Goal: Task Accomplishment & Management: Use online tool/utility

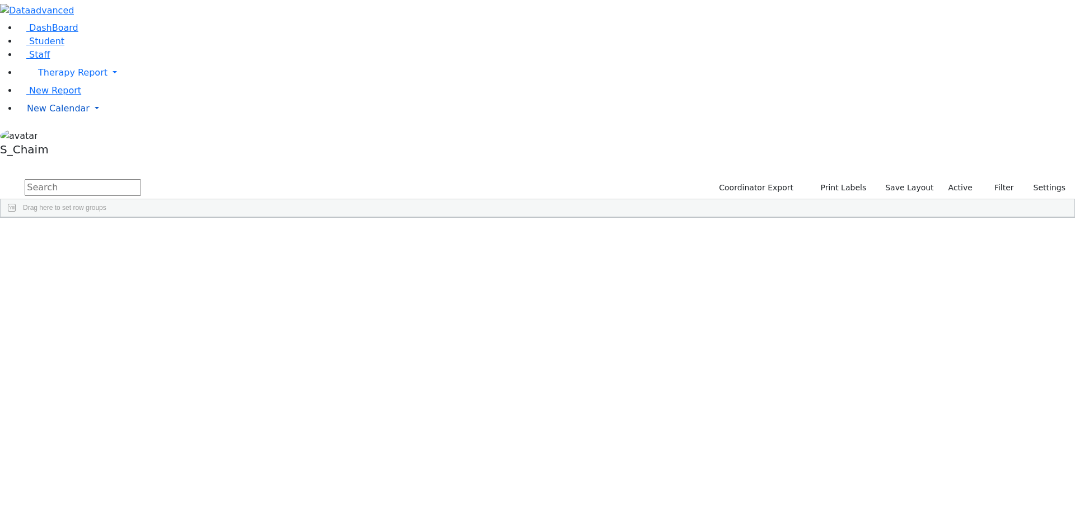
click at [65, 78] on span "New Calendar" at bounding box center [72, 72] width 69 height 11
click at [64, 136] on span "Calendar" at bounding box center [44, 130] width 40 height 11
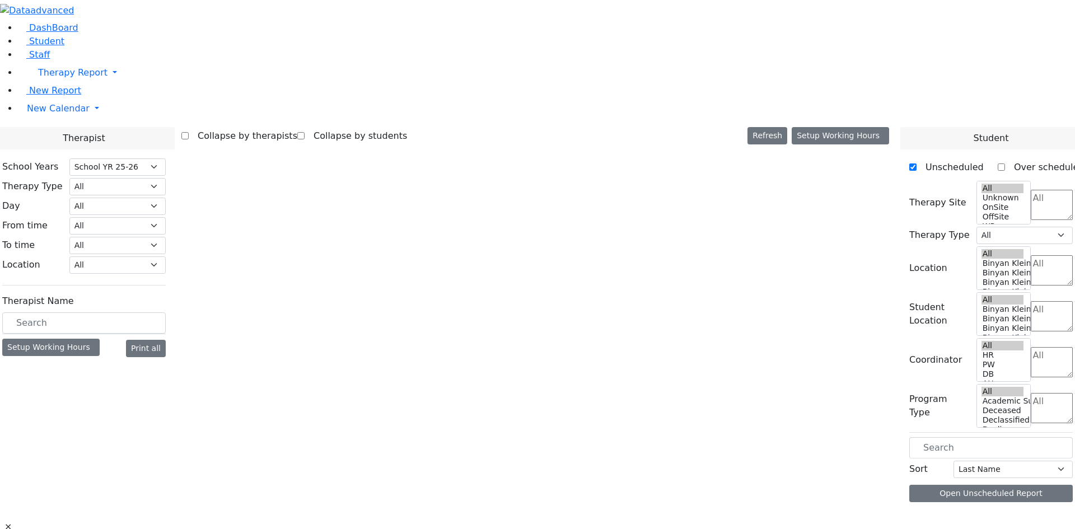
select select "212"
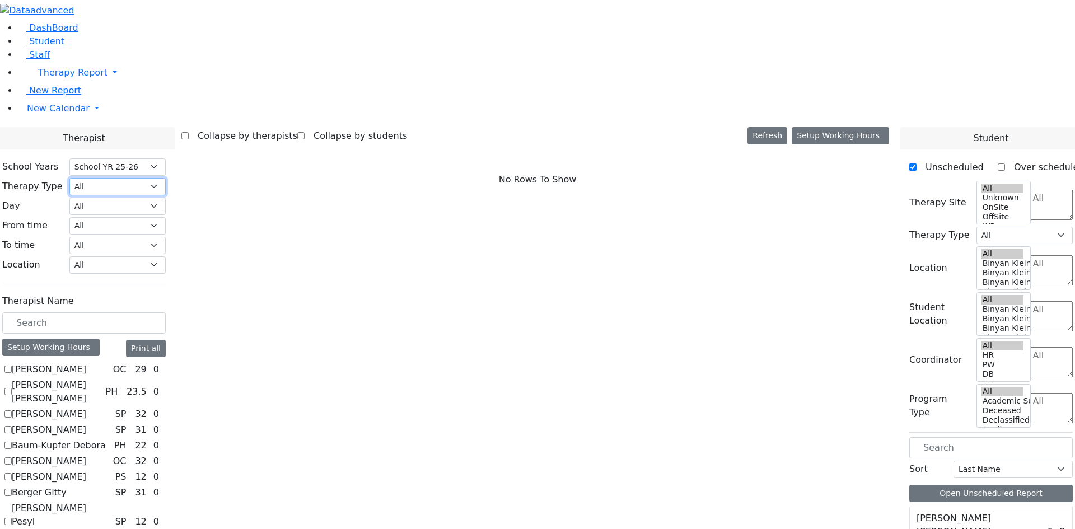
click at [166, 178] on select "All Psych Hearing Vision Speech Physical Occupational" at bounding box center [117, 186] width 96 height 17
select select "1"
click at [166, 178] on select "All Psych Hearing Vision Speech Physical Occupational" at bounding box center [117, 186] width 96 height 17
select select "1"
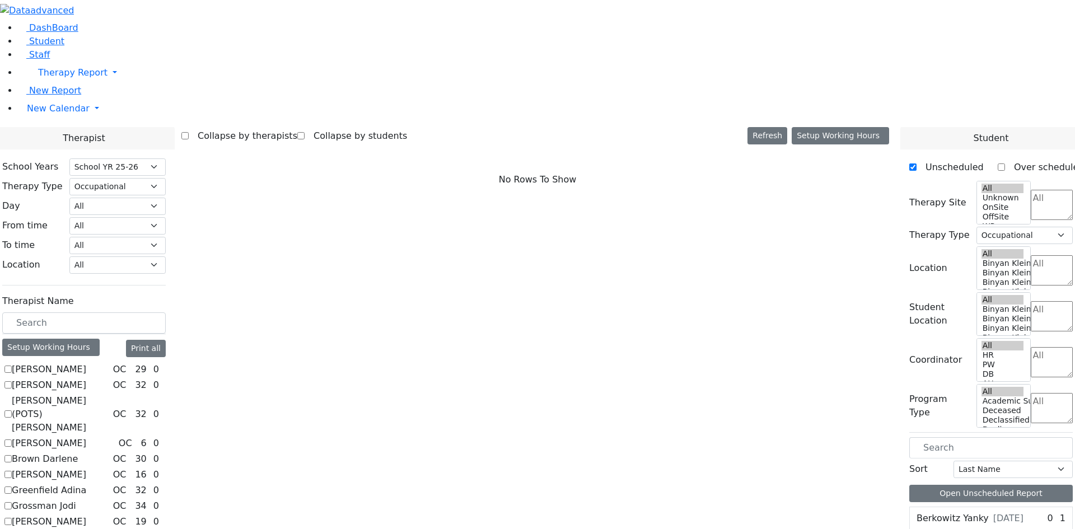
click at [86, 468] on label "Fischel Yenty" at bounding box center [49, 474] width 74 height 13
click at [12, 471] on input "Fischel Yenty" at bounding box center [7, 474] width 7 height 7
checkbox input "true"
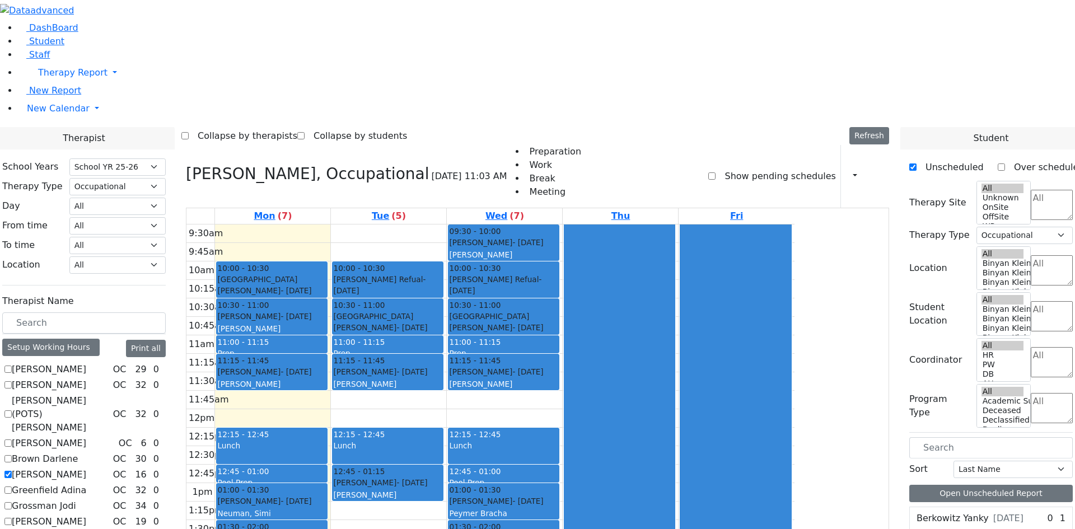
checkbox input "true"
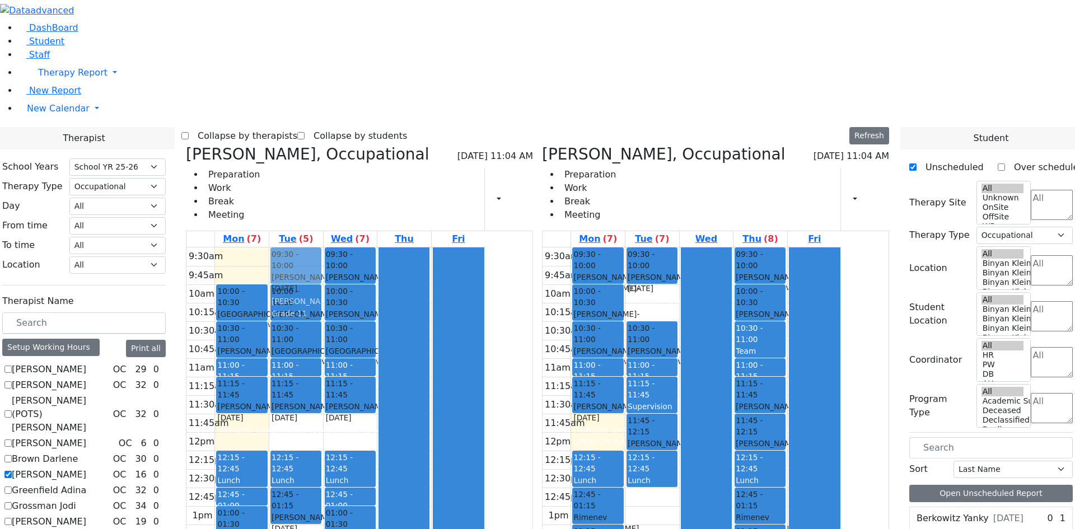
drag, startPoint x: 708, startPoint y: 134, endPoint x: 411, endPoint y: 91, distance: 300.3
click at [411, 145] on div "Fischel Yenty, Occupational 08/25/2025 11:04 AM Preparation Work Break Meeting …" at bounding box center [537, 400] width 712 height 510
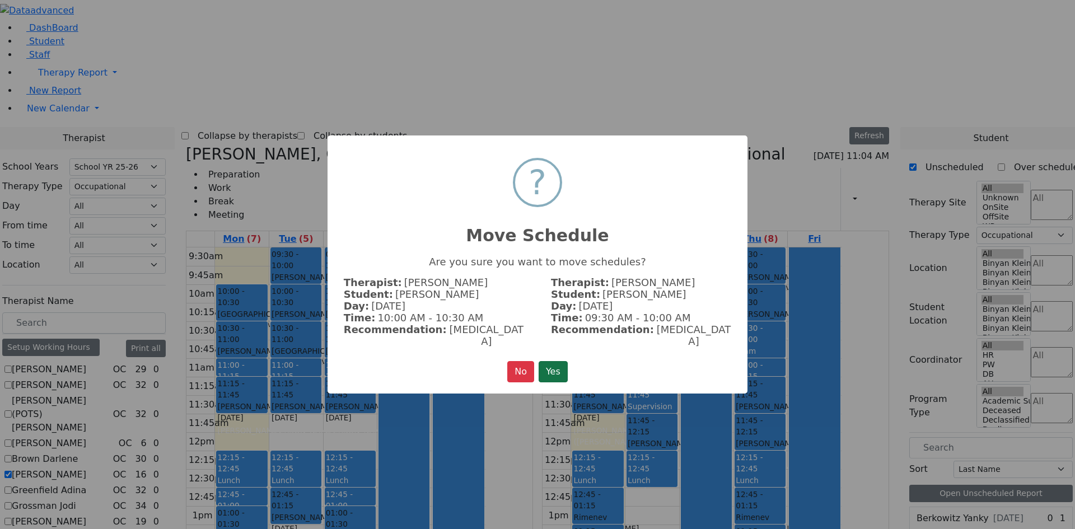
click at [568, 361] on button "Yes" at bounding box center [552, 371] width 29 height 21
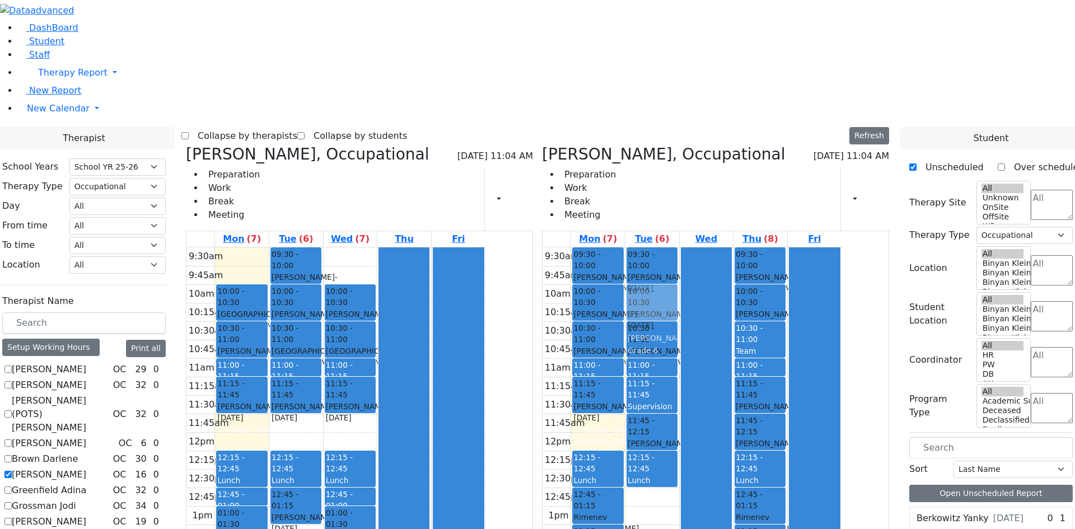
drag, startPoint x: 466, startPoint y: 88, endPoint x: 714, endPoint y: 128, distance: 251.1
click at [714, 145] on div "Fischel Yenty, Occupational 08/25/2025 11:04 AM Preparation Work Break Meeting …" at bounding box center [537, 400] width 712 height 510
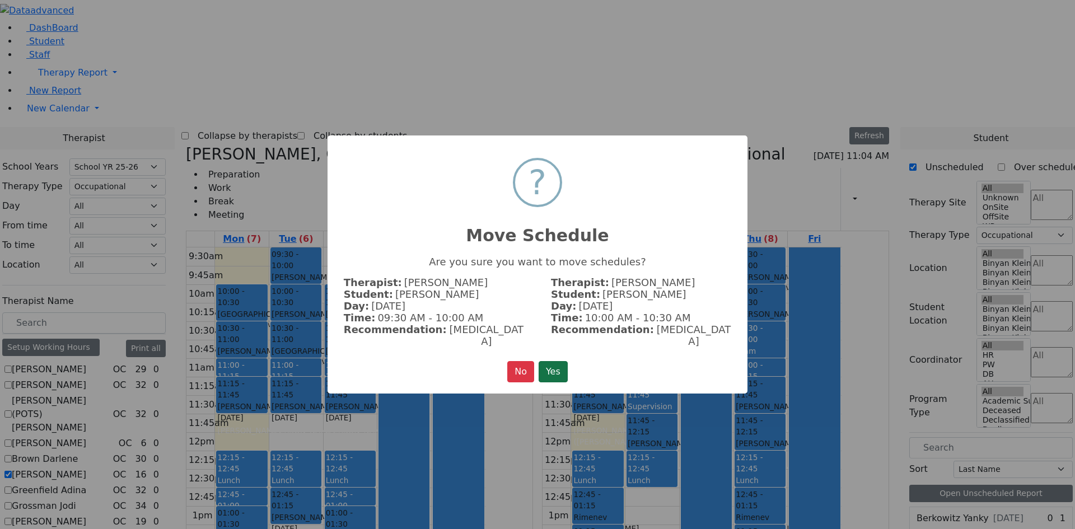
click at [559, 361] on button "Yes" at bounding box center [552, 371] width 29 height 21
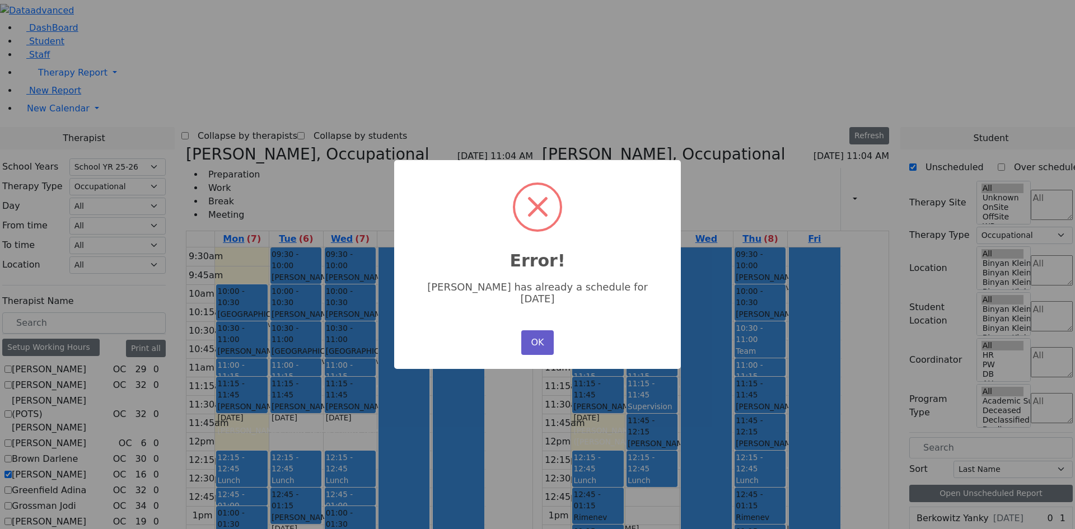
click at [532, 336] on button "OK" at bounding box center [537, 342] width 32 height 25
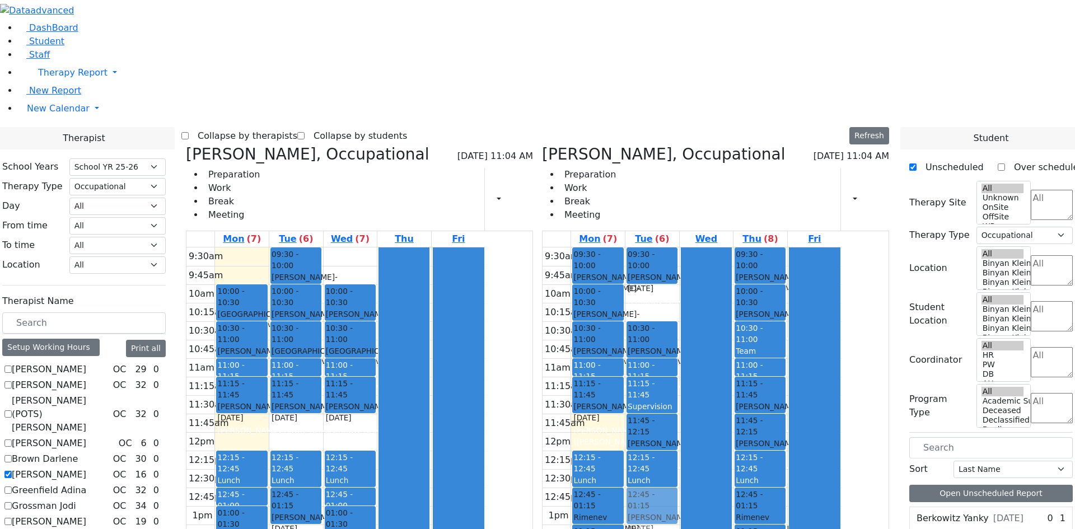
drag, startPoint x: 456, startPoint y: 87, endPoint x: 699, endPoint y: 334, distance: 347.1
click at [699, 334] on div "Fischel Yenty, Occupational 08/25/2025 11:04 AM Preparation Work Break Meeting …" at bounding box center [537, 400] width 712 height 510
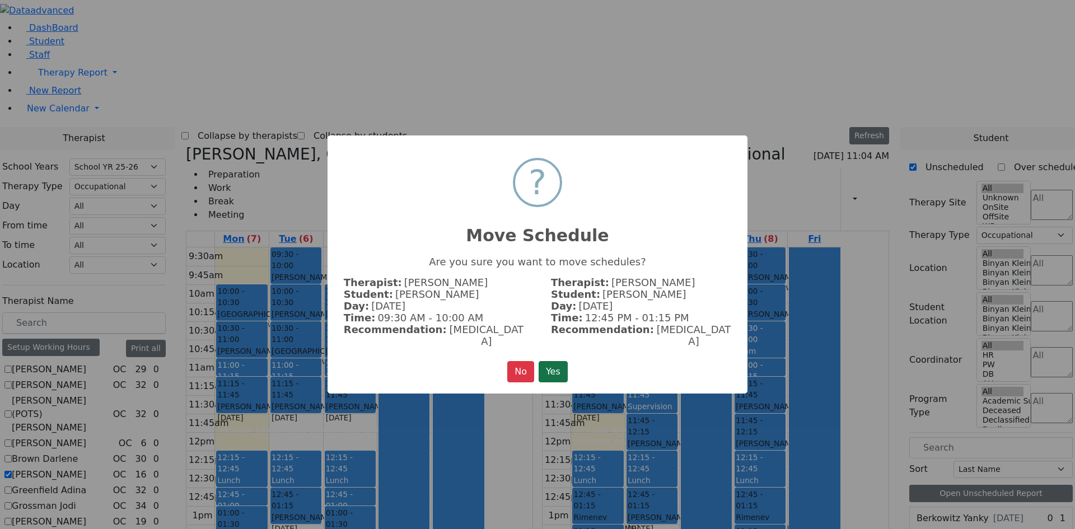
click at [547, 361] on button "Yes" at bounding box center [552, 371] width 29 height 21
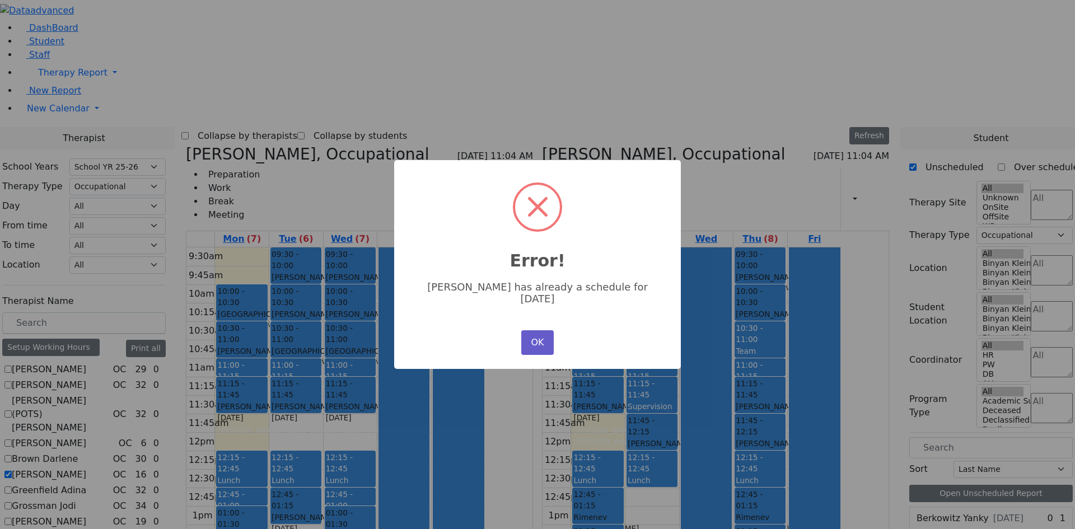
click at [545, 338] on button "OK" at bounding box center [537, 342] width 32 height 25
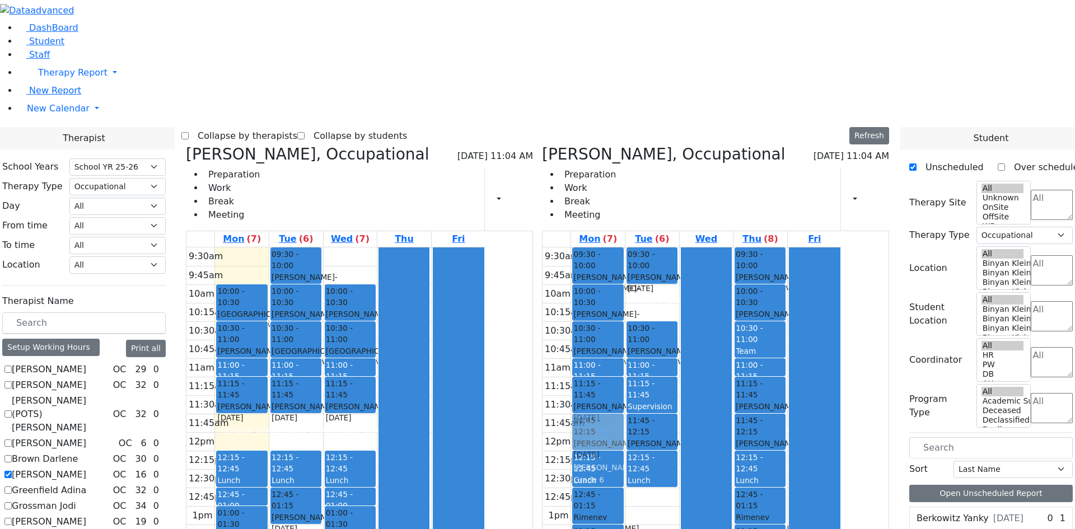
drag, startPoint x: 462, startPoint y: 95, endPoint x: 646, endPoint y: 259, distance: 247.4
click at [646, 259] on div "Fischel Yenty, Occupational 08/25/2025 11:04 AM Preparation Work Break Meeting …" at bounding box center [537, 400] width 712 height 510
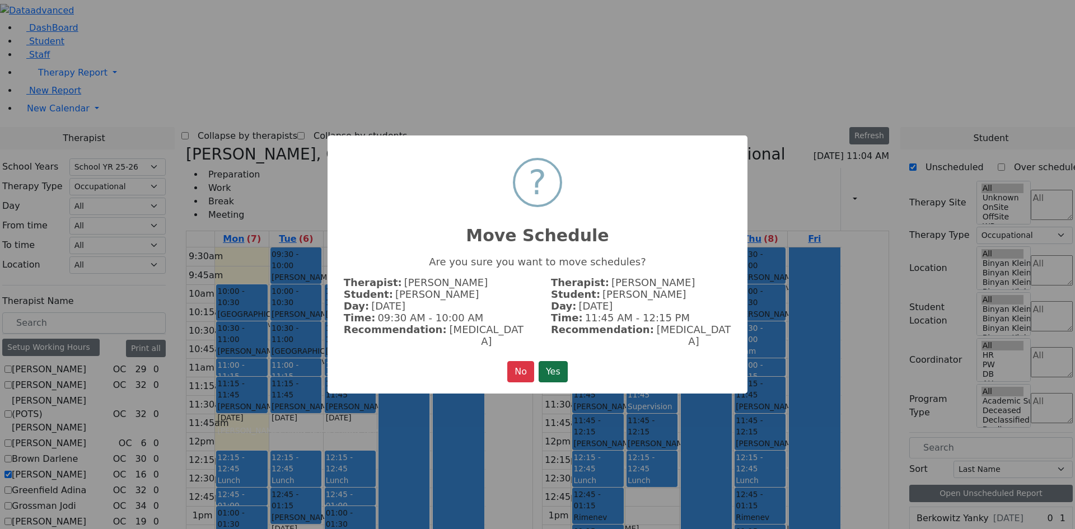
click at [551, 361] on button "Yes" at bounding box center [552, 371] width 29 height 21
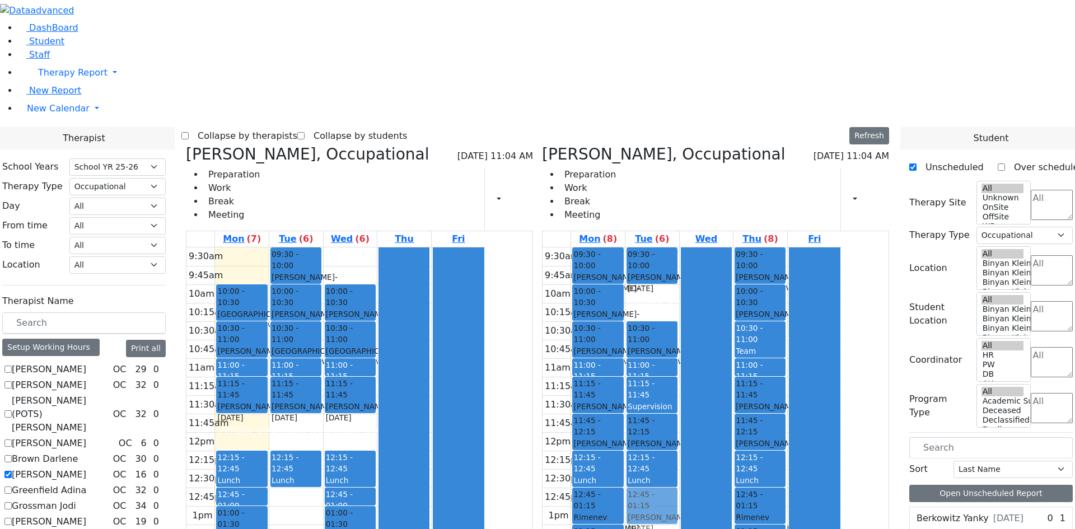
drag, startPoint x: 411, startPoint y: 334, endPoint x: 727, endPoint y: 338, distance: 315.1
click at [727, 338] on div "Fischel Yenty, Occupational 08/25/2025 11:04 AM Preparation Work Break Meeting …" at bounding box center [537, 400] width 712 height 510
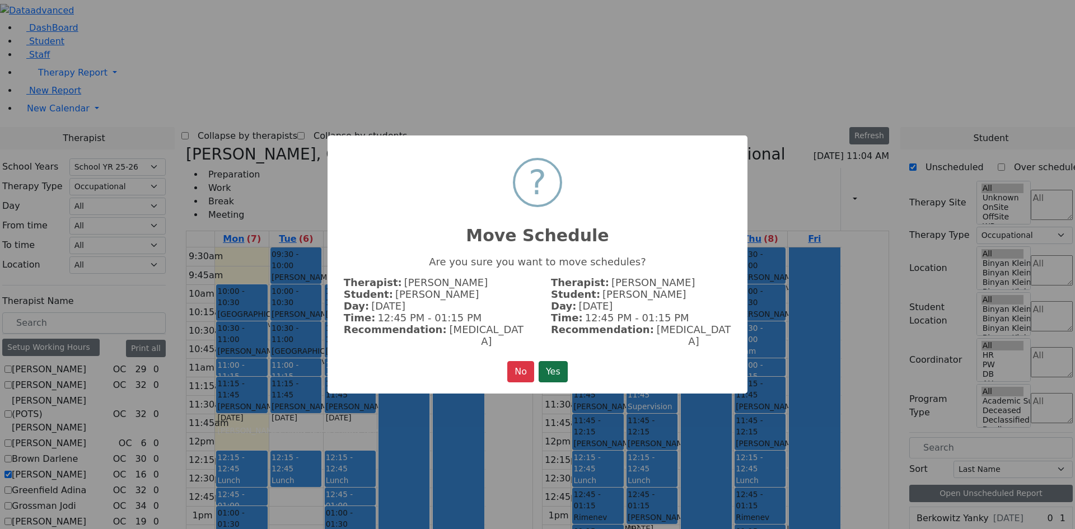
click at [568, 363] on button "Yes" at bounding box center [552, 371] width 29 height 21
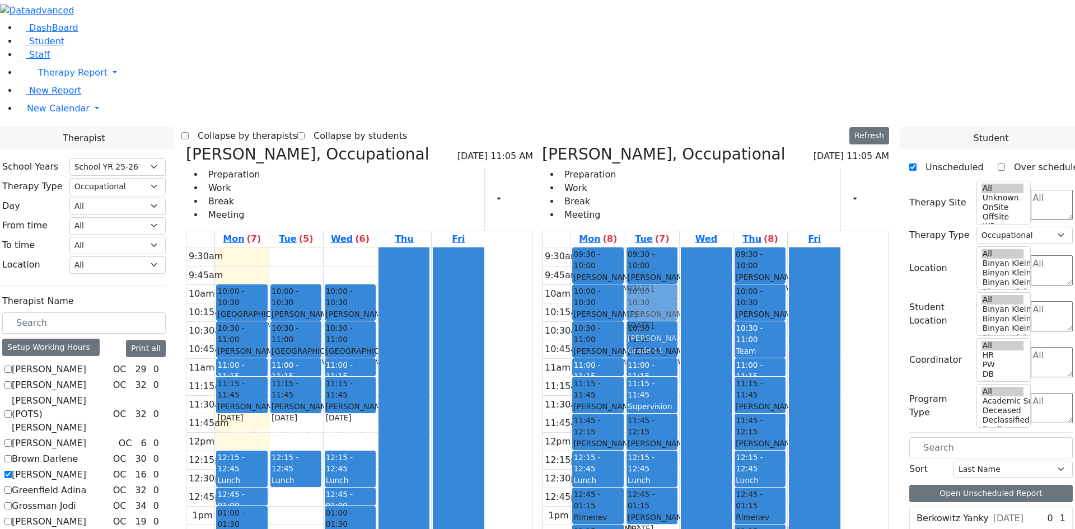
drag, startPoint x: 403, startPoint y: 92, endPoint x: 705, endPoint y: 132, distance: 304.3
click at [705, 145] on div "Fischel Yenty, Occupational 08/25/2025 11:05 AM Preparation Work Break Meeting …" at bounding box center [537, 400] width 712 height 510
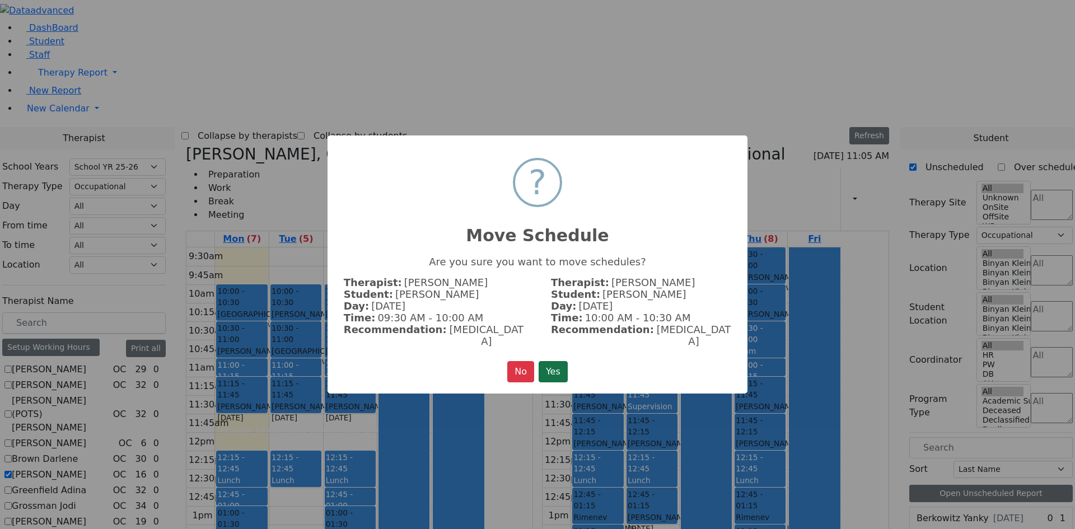
click at [548, 361] on button "Yes" at bounding box center [552, 371] width 29 height 21
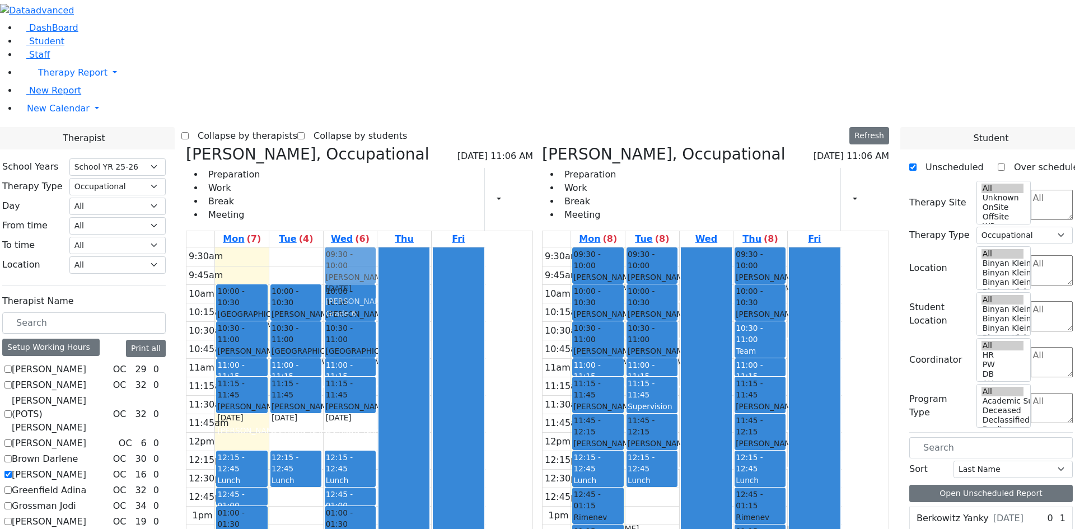
drag, startPoint x: 705, startPoint y: 335, endPoint x: 437, endPoint y: 96, distance: 358.4
click at [437, 145] on div "Fischel Yenty, Occupational 08/25/2025 11:06 AM Preparation Work Break Meeting …" at bounding box center [537, 400] width 712 height 510
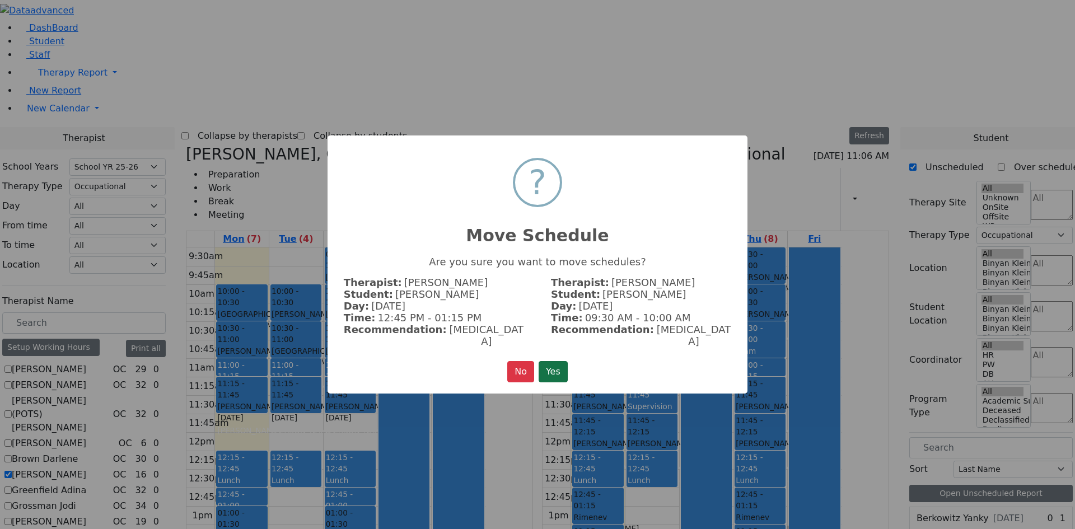
click at [548, 369] on button "Yes" at bounding box center [552, 371] width 29 height 21
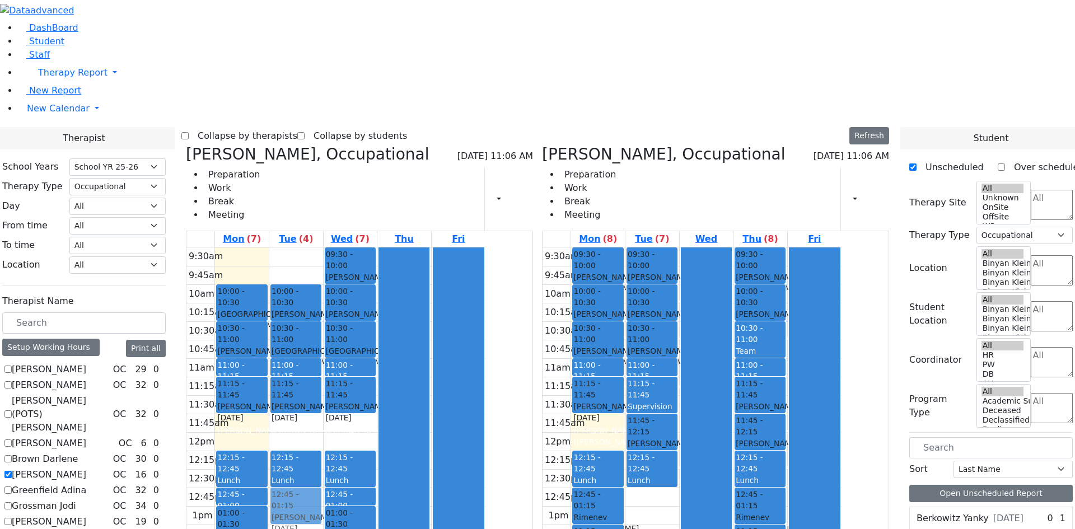
drag, startPoint x: 653, startPoint y: 261, endPoint x: 416, endPoint y: 334, distance: 247.2
click at [416, 334] on div "Fischel Yenty, Occupational 08/25/2025 11:06 AM Preparation Work Break Meeting …" at bounding box center [537, 400] width 712 height 510
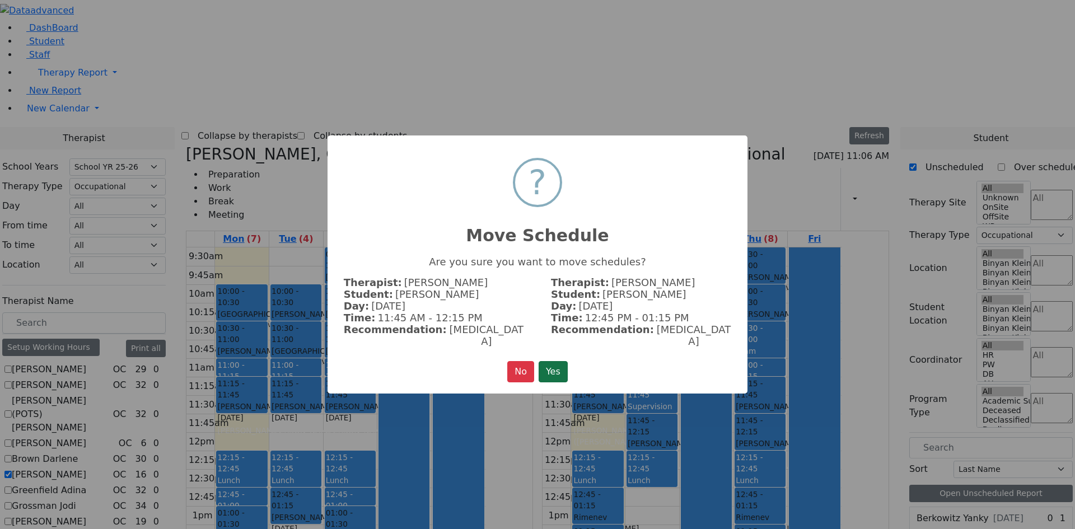
click at [560, 361] on button "Yes" at bounding box center [552, 371] width 29 height 21
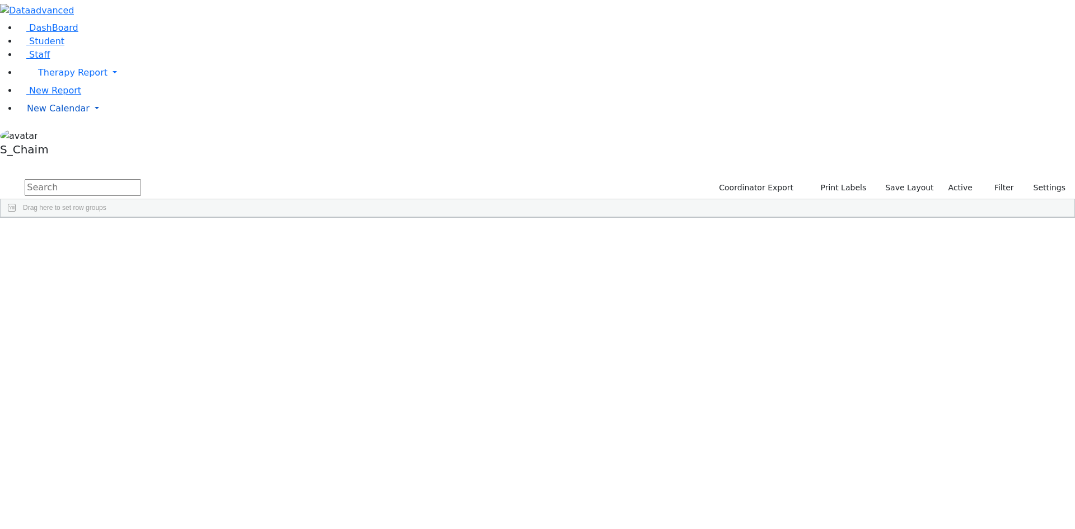
click at [51, 78] on span "New Calendar" at bounding box center [72, 72] width 69 height 11
click at [57, 136] on span "Calendar" at bounding box center [44, 130] width 40 height 11
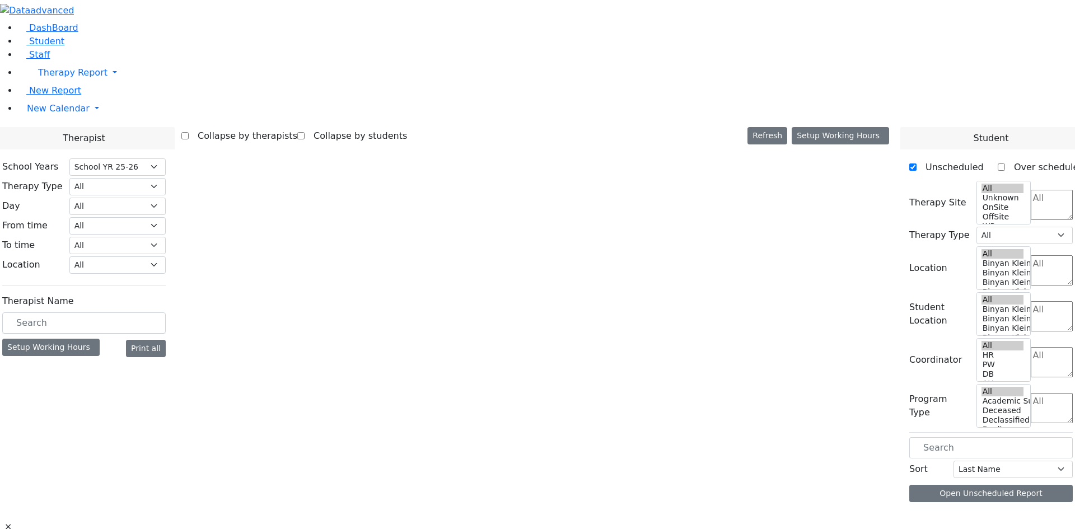
select select "212"
click at [166, 178] on select "All Psych Hearing Vision Speech Physical Occupational" at bounding box center [117, 186] width 96 height 17
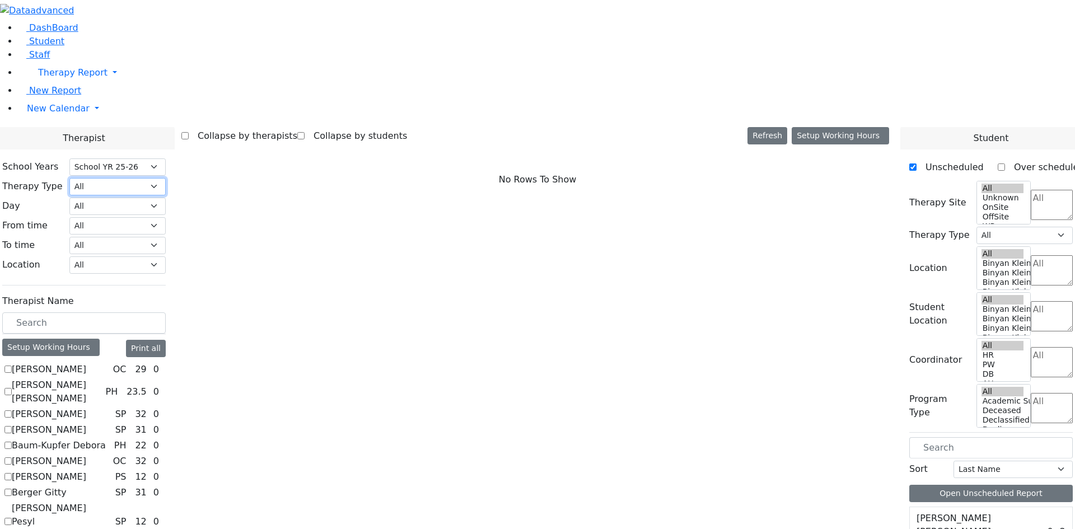
select select "1"
click at [166, 178] on select "All Psych Hearing Vision Speech Physical Occupational" at bounding box center [117, 186] width 96 height 17
select select "1"
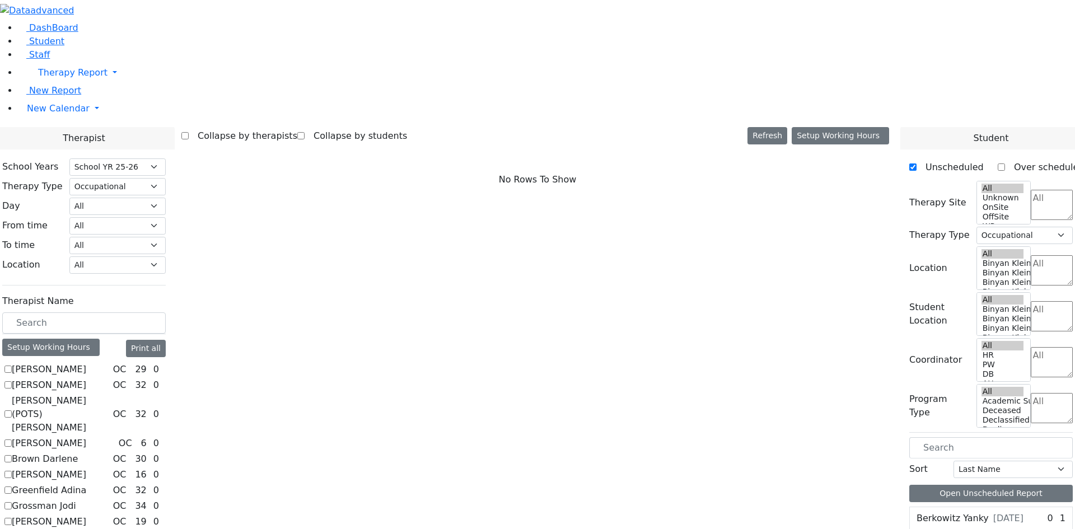
checkbox input "true"
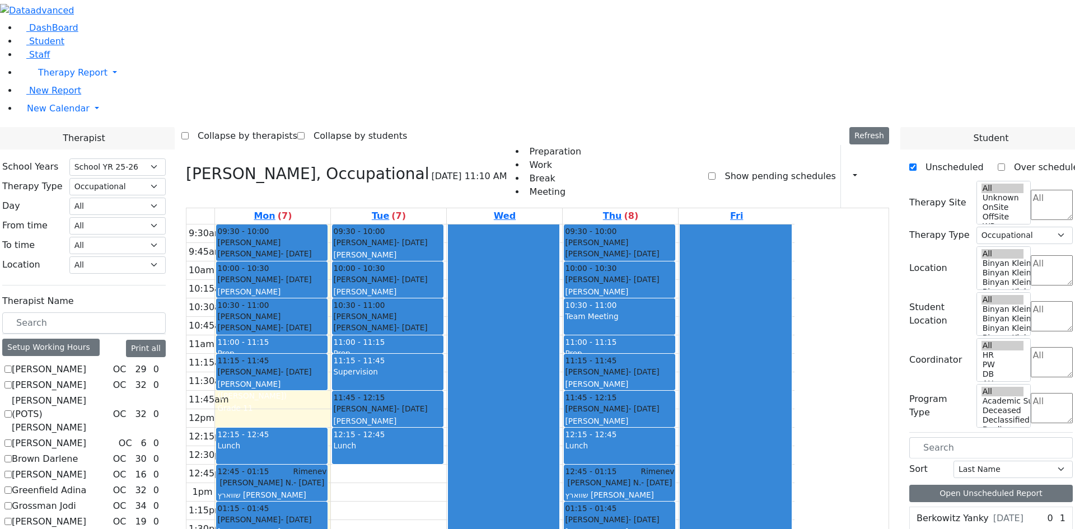
click at [86, 468] on label "Fischel Yenty" at bounding box center [49, 474] width 74 height 13
click at [12, 471] on input "Fischel Yenty" at bounding box center [7, 474] width 7 height 7
checkbox input "true"
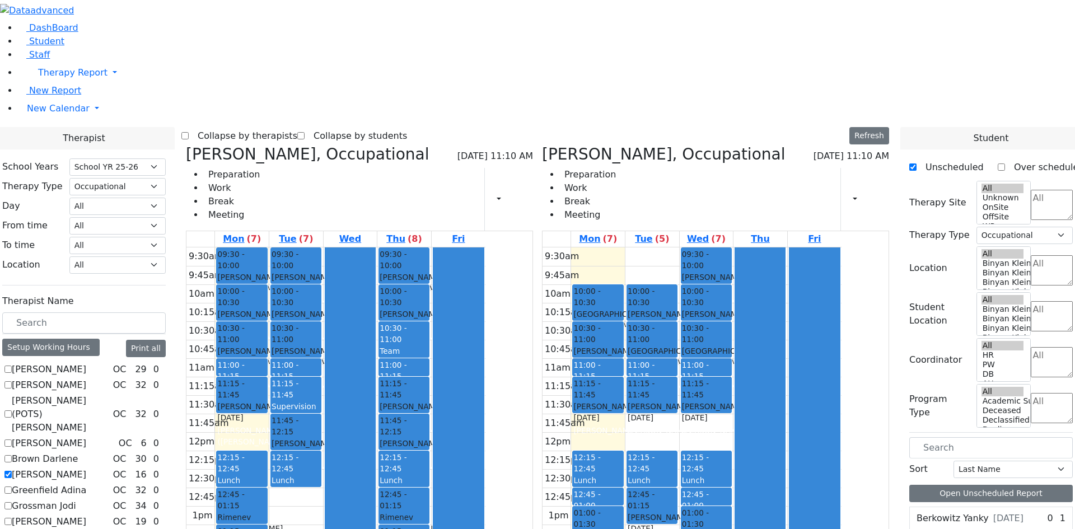
checkbox input "false"
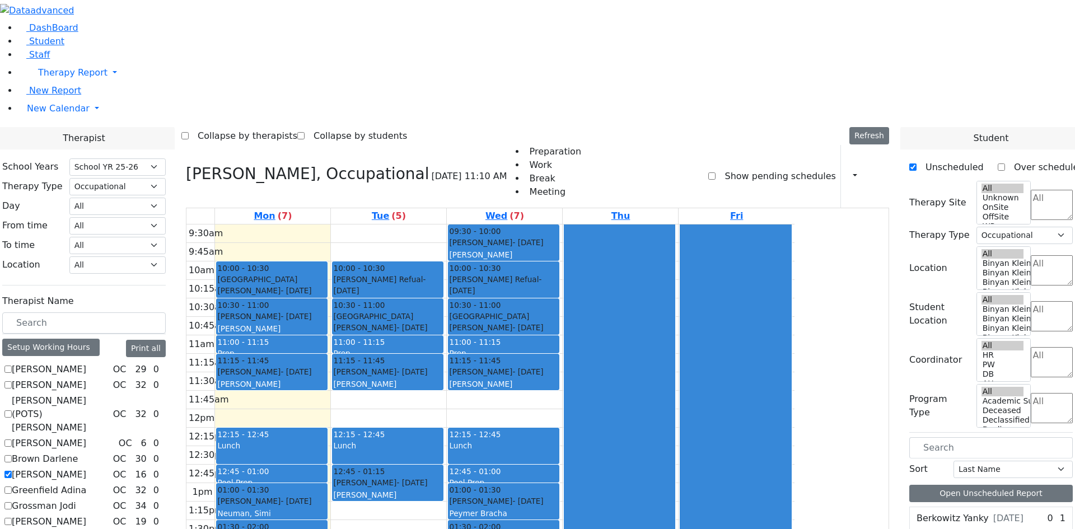
click at [86, 468] on label "[PERSON_NAME]" at bounding box center [49, 474] width 74 height 13
click at [12, 471] on input "[PERSON_NAME]" at bounding box center [7, 474] width 7 height 7
checkbox input "false"
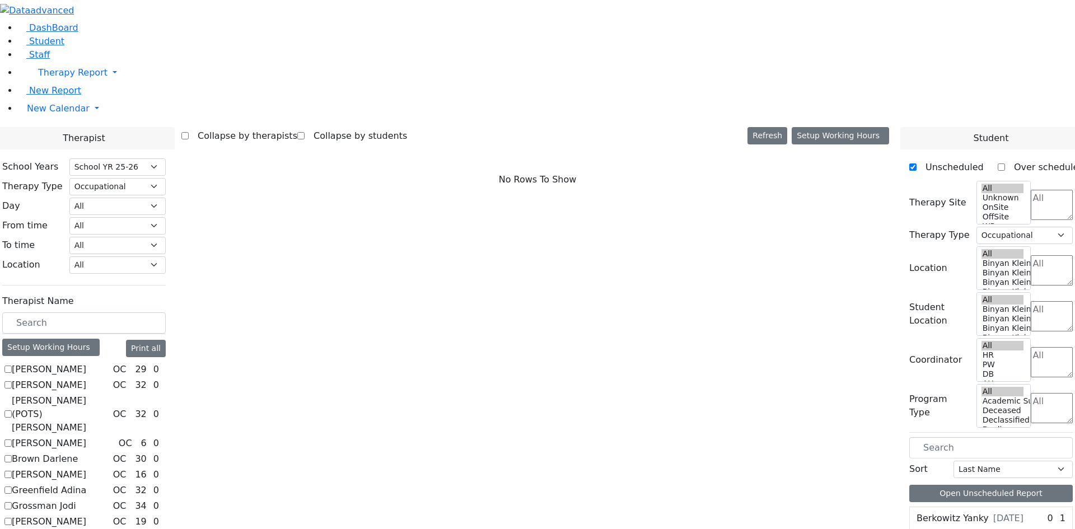
scroll to position [112, 0]
checkbox input "true"
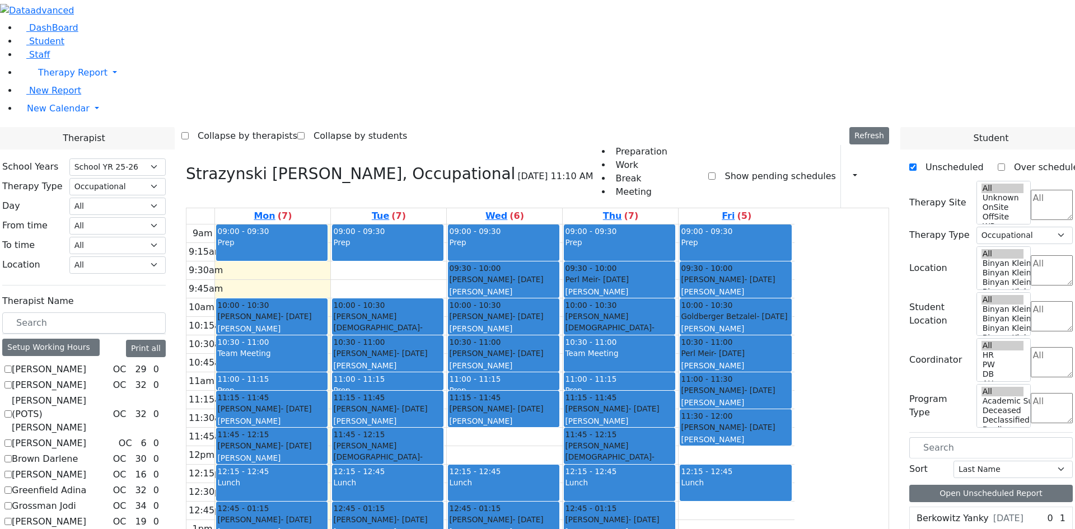
checkbox input "true"
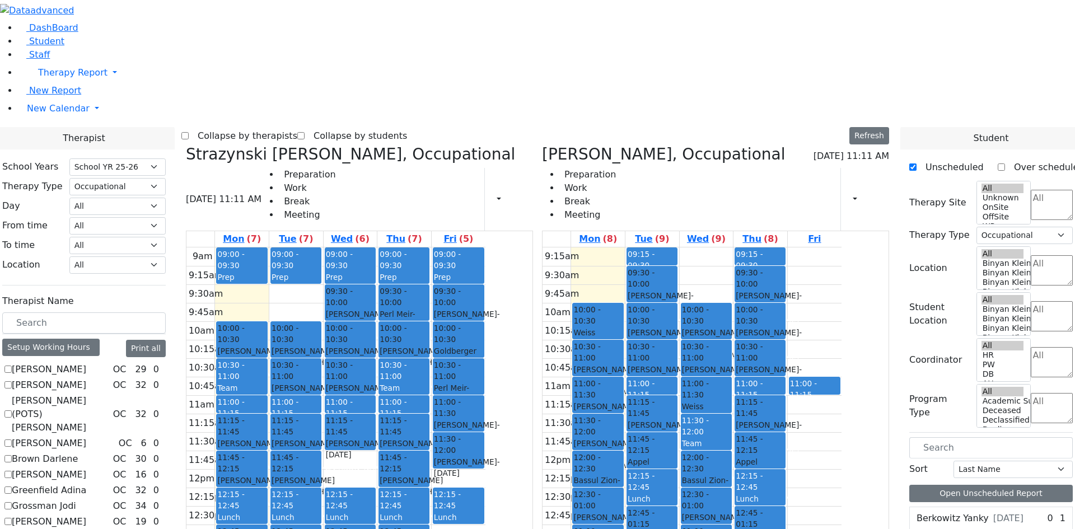
scroll to position [56, 0]
click at [86, 468] on label "[PERSON_NAME]" at bounding box center [49, 474] width 74 height 13
click at [12, 471] on input "[PERSON_NAME]" at bounding box center [7, 474] width 7 height 7
checkbox input "true"
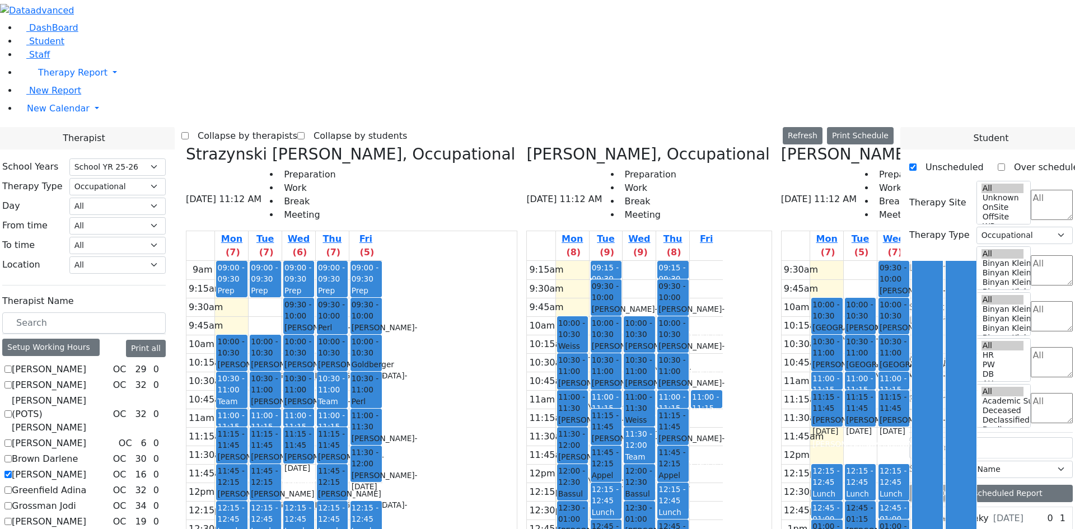
scroll to position [112, 0]
checkbox input "true"
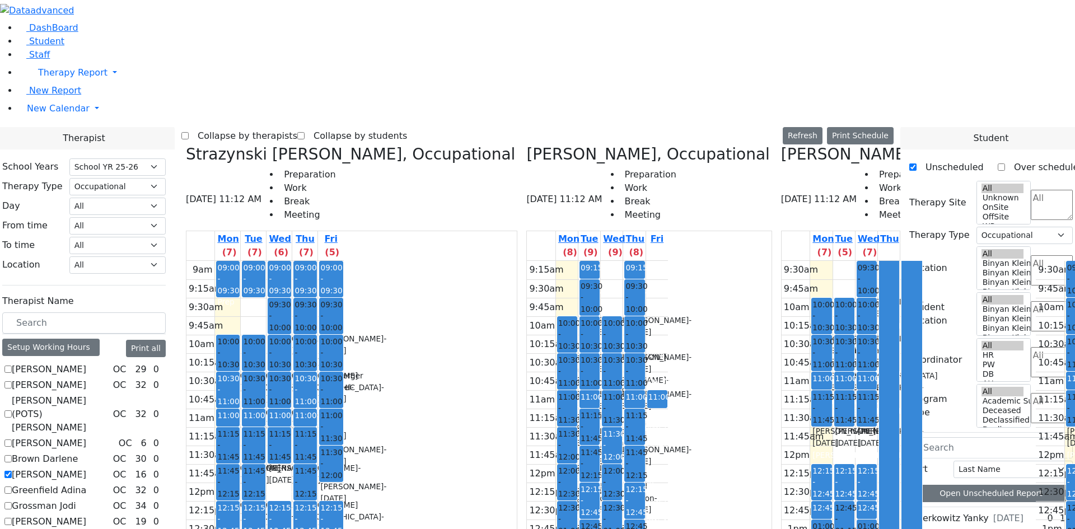
checkbox input "false"
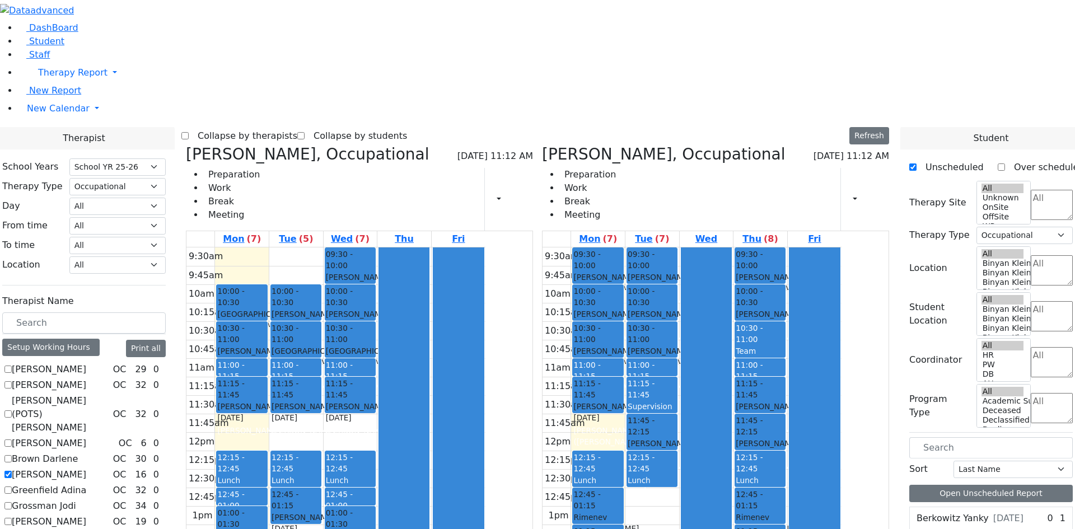
checkbox input "true"
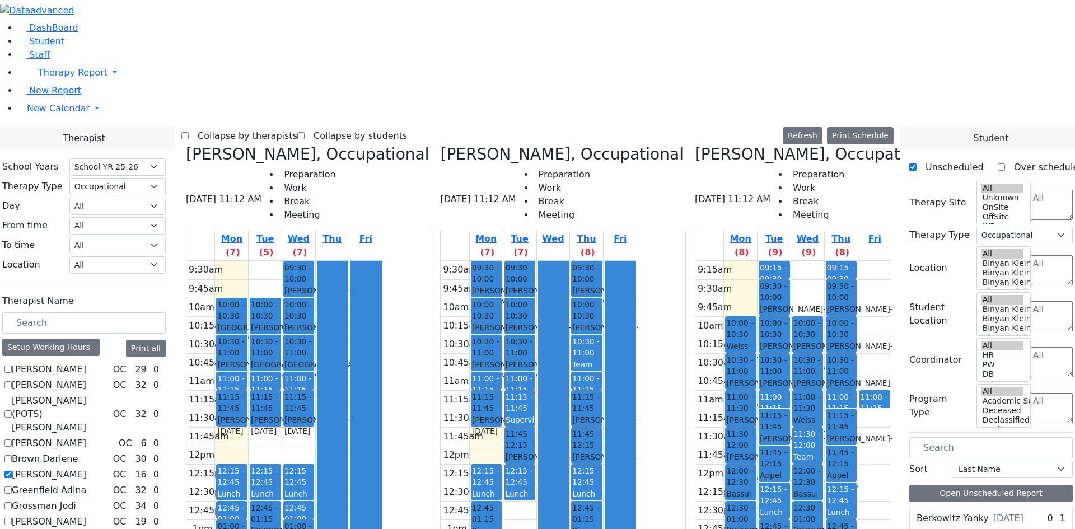
scroll to position [132, 0]
checkbox input "true"
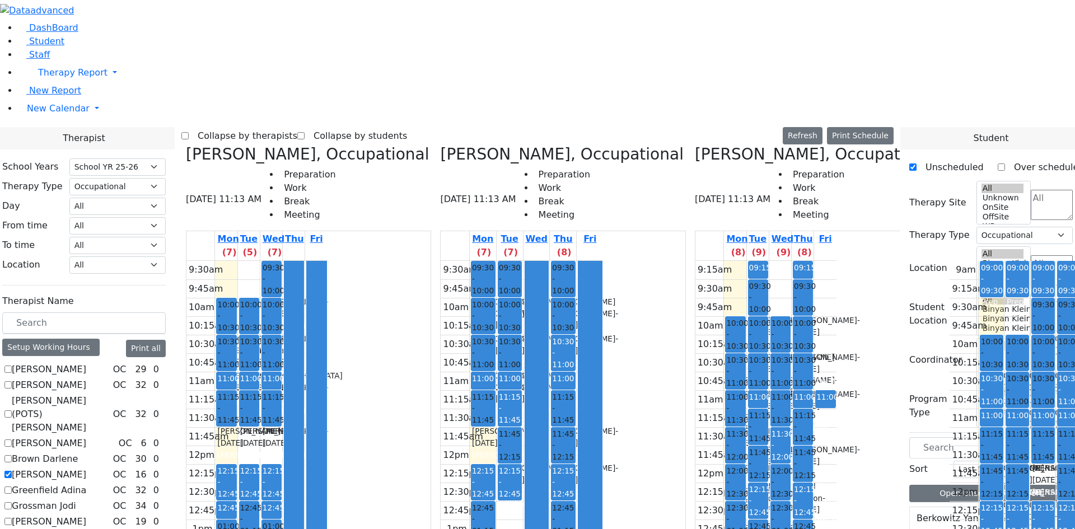
checkbox input "true"
click at [865, 127] on button "Print Schedule" at bounding box center [860, 135] width 67 height 17
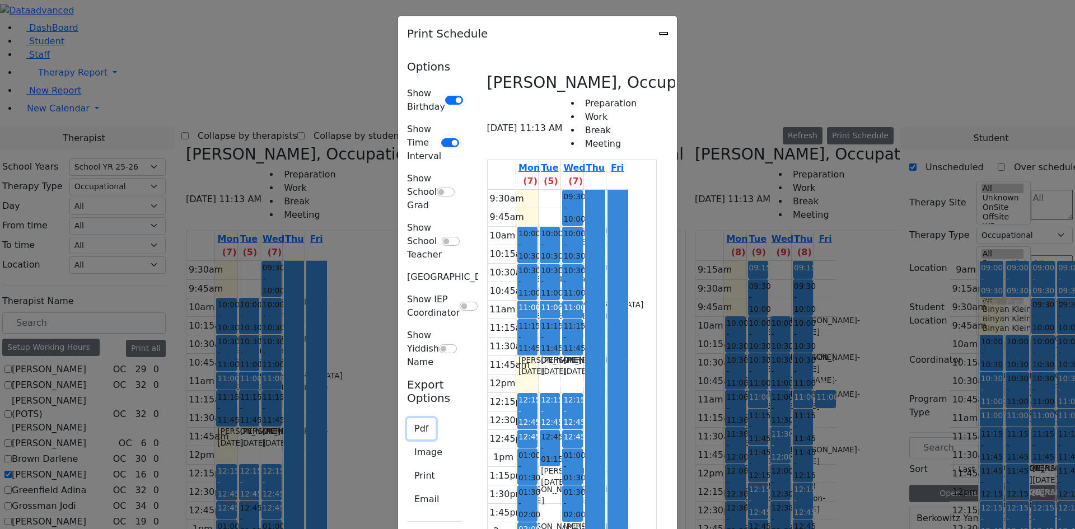
click at [407, 418] on button "Pdf" at bounding box center [421, 428] width 29 height 21
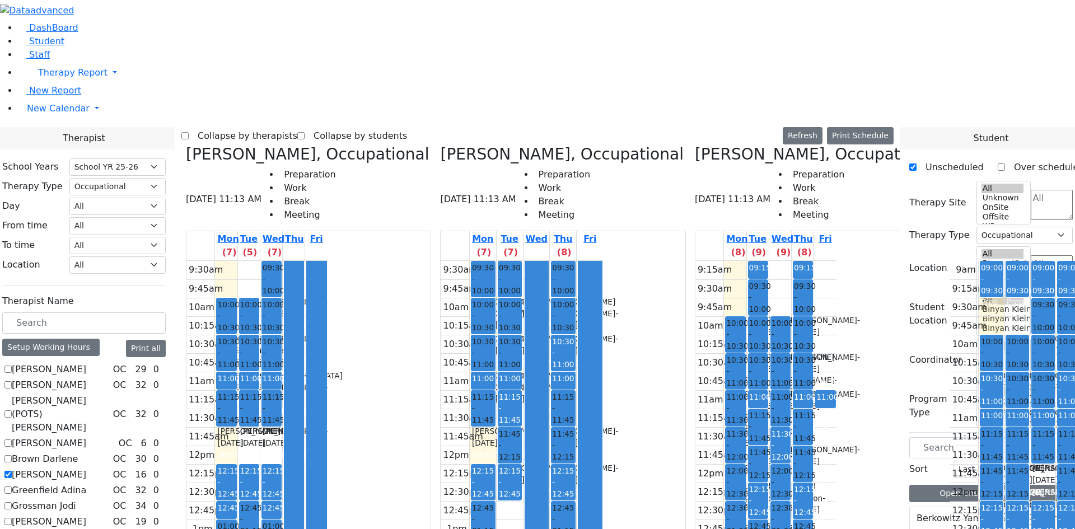
checkbox input "false"
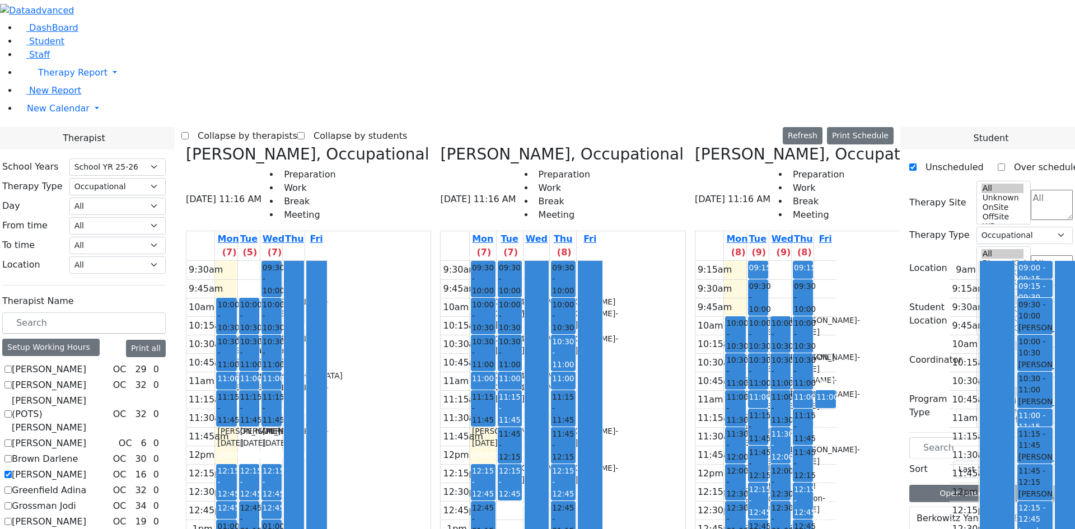
checkbox input "false"
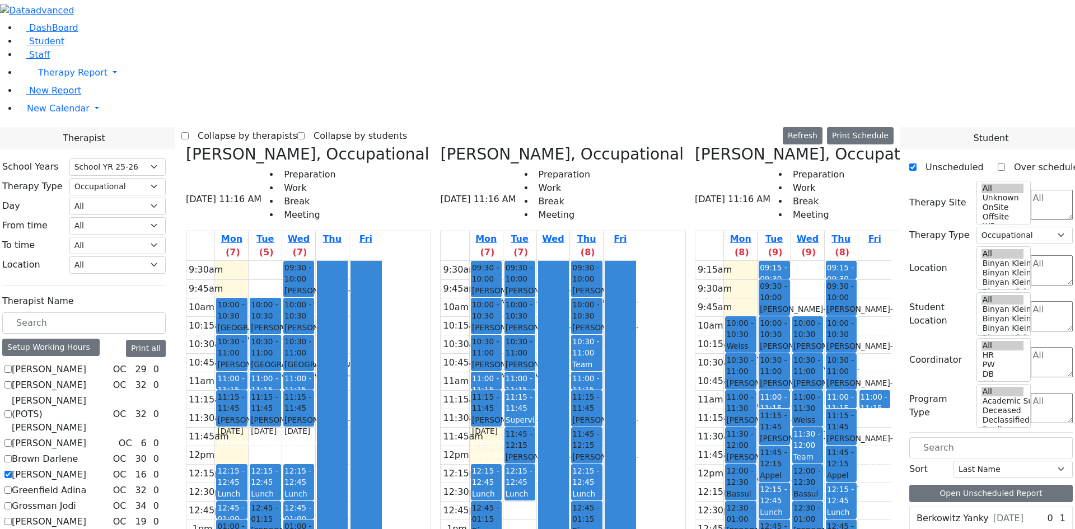
checkbox input "false"
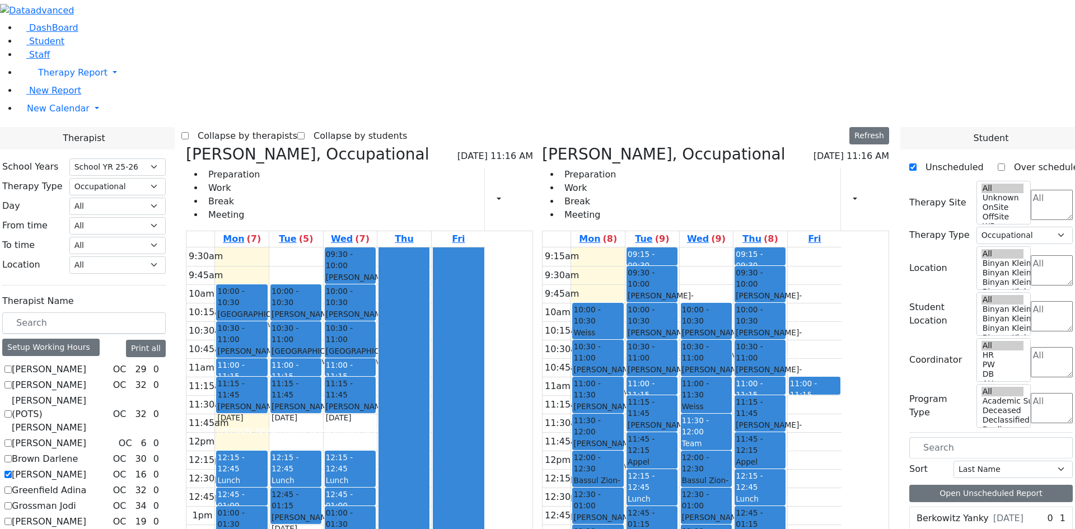
checkbox input "false"
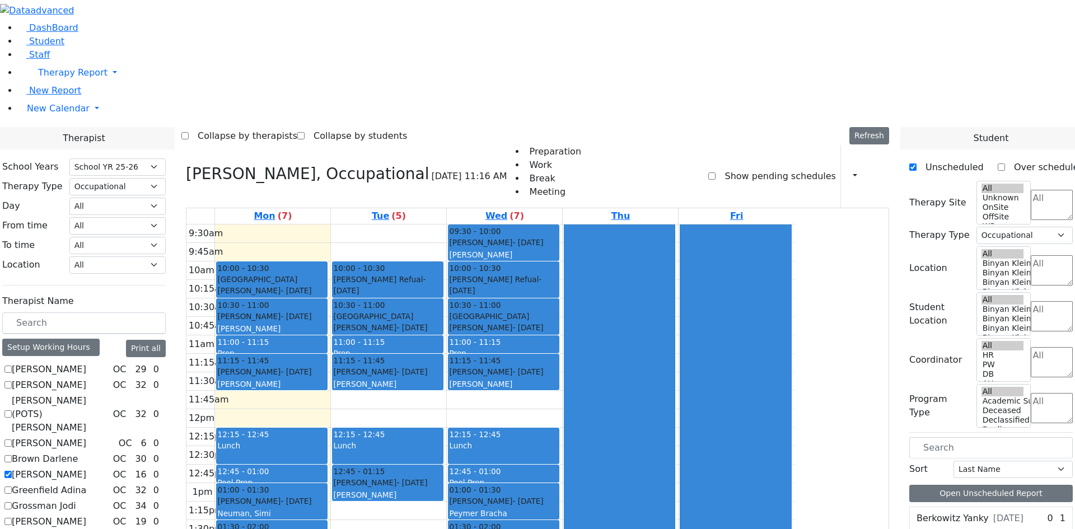
click at [86, 468] on label "[PERSON_NAME]" at bounding box center [49, 474] width 74 height 13
click at [12, 471] on input "[PERSON_NAME]" at bounding box center [7, 474] width 7 height 7
checkbox input "false"
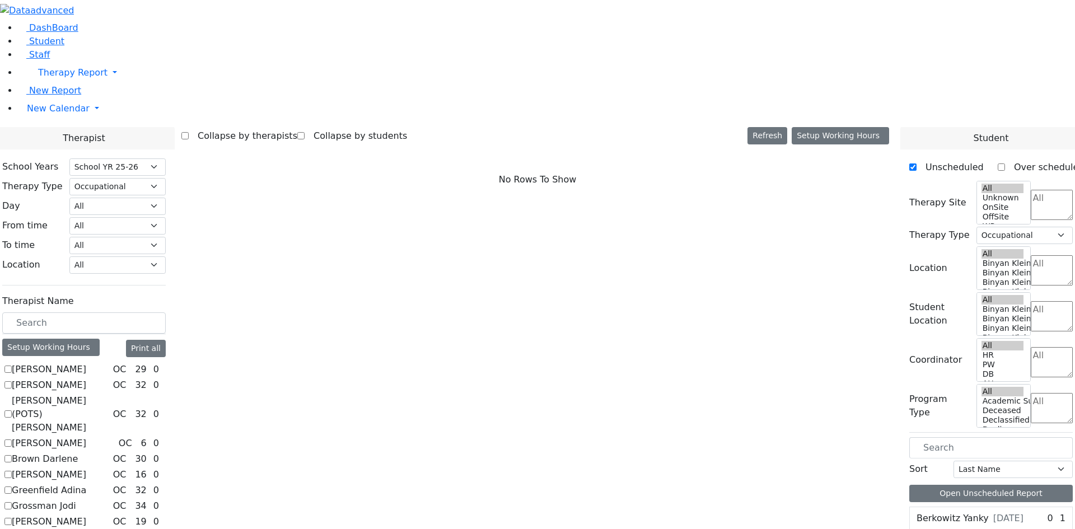
click at [78, 452] on label "Brown Darlene" at bounding box center [45, 458] width 66 height 13
click at [12, 455] on input "Brown Darlene" at bounding box center [7, 458] width 7 height 7
checkbox input "true"
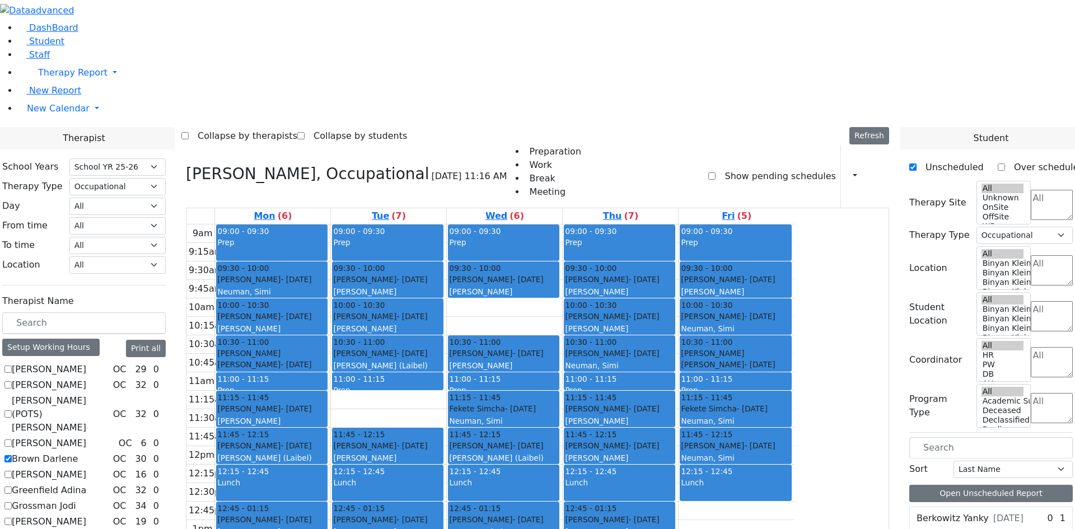
drag, startPoint x: 706, startPoint y: 463, endPoint x: 706, endPoint y: 495, distance: 31.3
click at [706, 495] on div "9am 9:15am 9:30am 9:45am 10am 10:15am 10:30am 10:45am 11am 11:15am 11:30am 11:4…" at bounding box center [490, 445] width 608 height 443
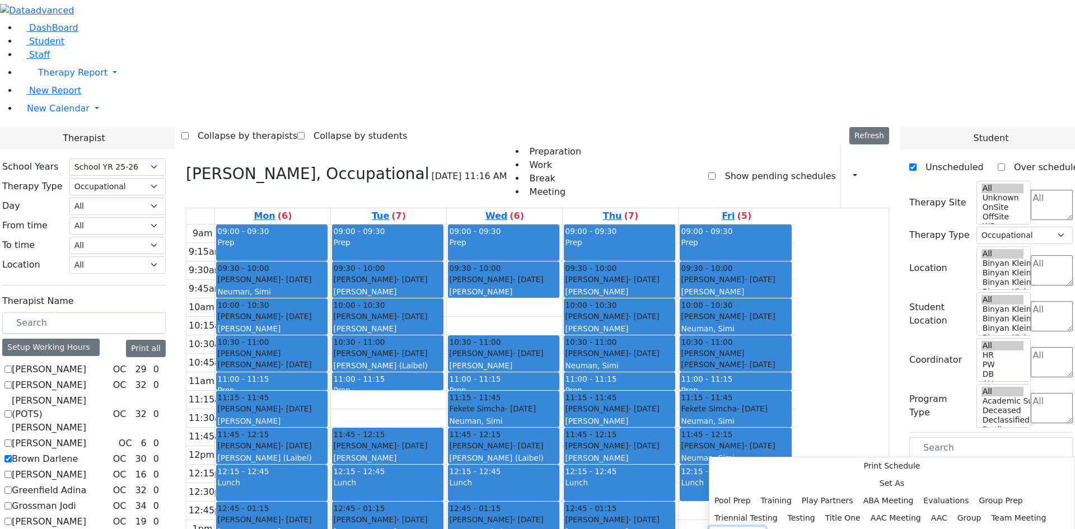
click at [765, 527] on button "Supervision" at bounding box center [737, 535] width 56 height 17
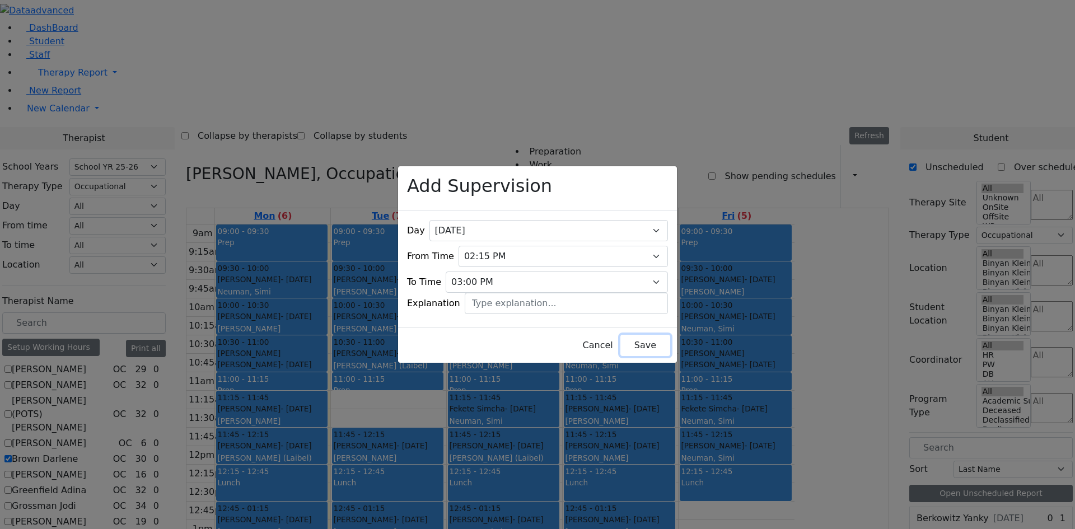
click at [620, 338] on button "Save" at bounding box center [645, 345] width 50 height 21
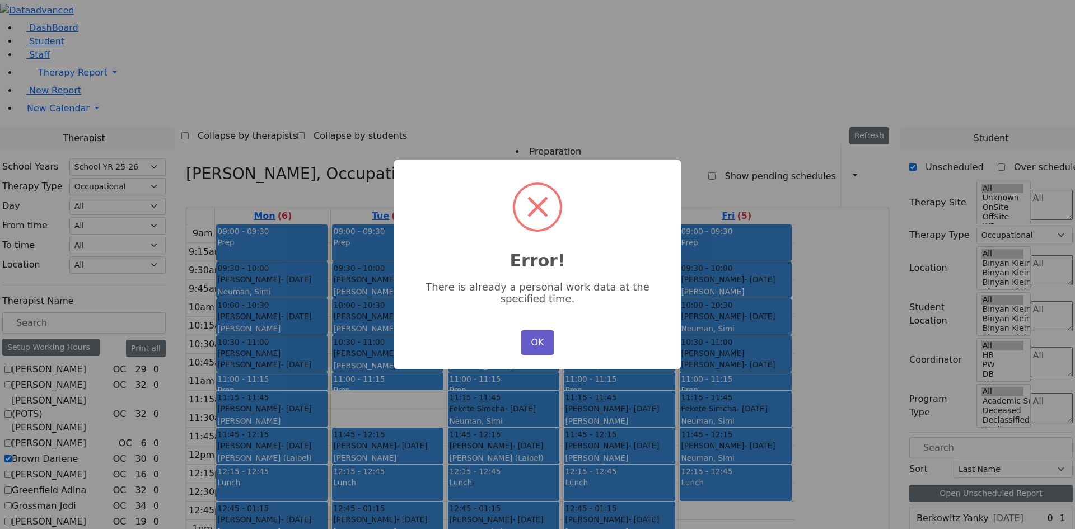
click at [535, 336] on button "OK" at bounding box center [537, 342] width 32 height 25
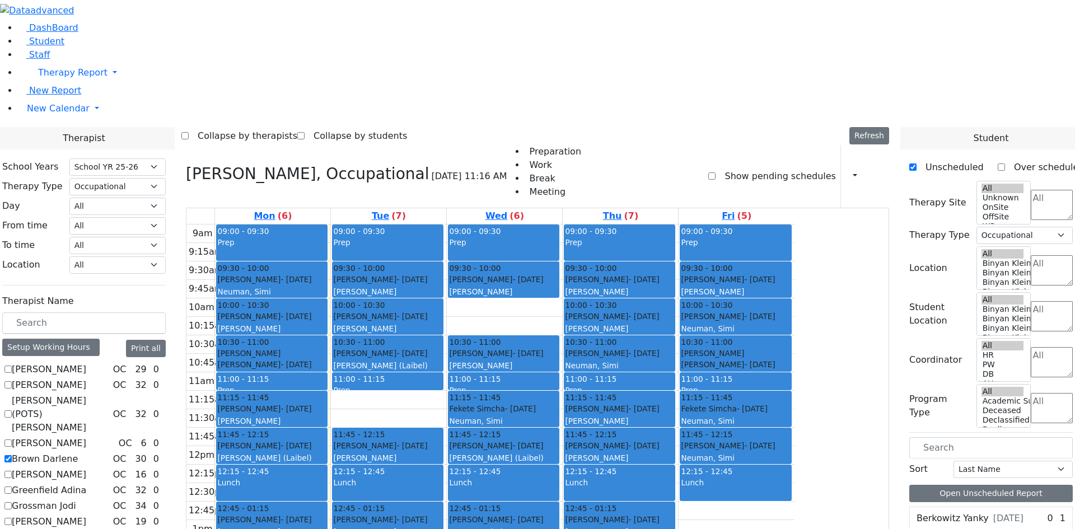
drag, startPoint x: 713, startPoint y: 467, endPoint x: 714, endPoint y: 481, distance: 14.0
click at [714, 481] on div "9am 9:15am 9:30am 9:45am 10am 10:15am 10:30am 10:45am 11am 11:15am 11:30am 11:4…" at bounding box center [490, 445] width 608 height 443
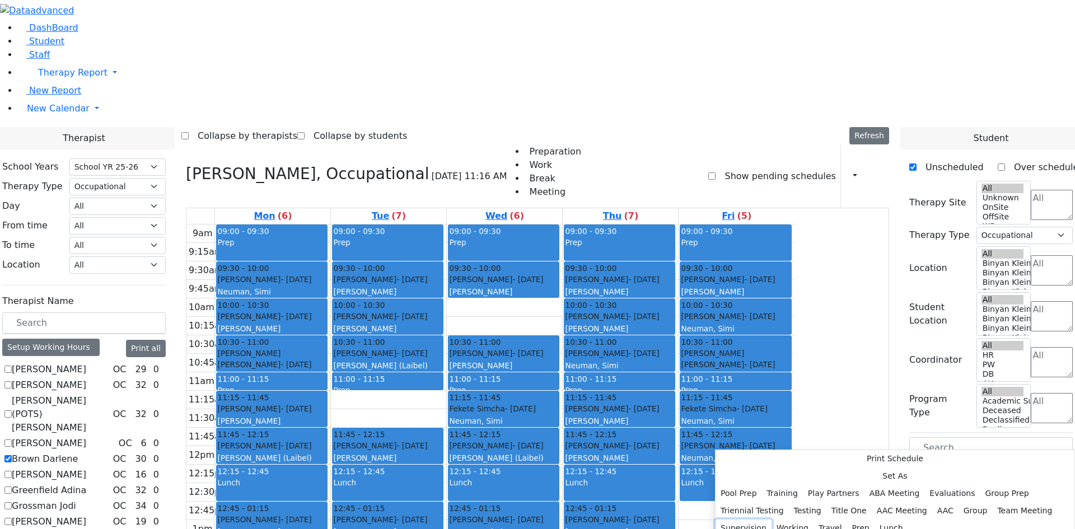
click at [771, 519] on button "Supervision" at bounding box center [743, 527] width 56 height 17
select select "14:45:00"
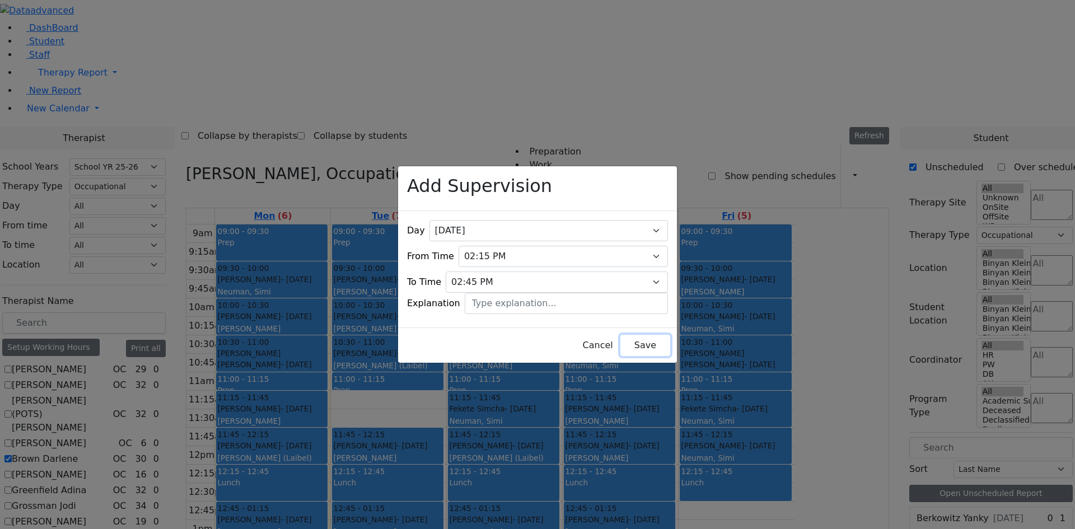
click at [620, 338] on button "Save" at bounding box center [645, 345] width 50 height 21
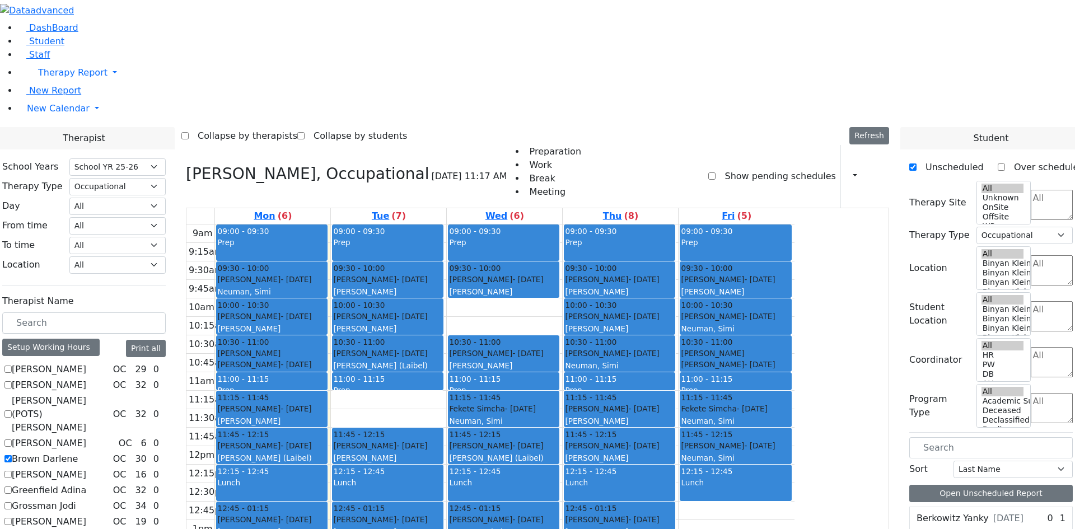
click at [78, 452] on label "Brown Darlene" at bounding box center [45, 458] width 66 height 13
click at [12, 455] on input "Brown Darlene" at bounding box center [7, 458] width 7 height 7
checkbox input "false"
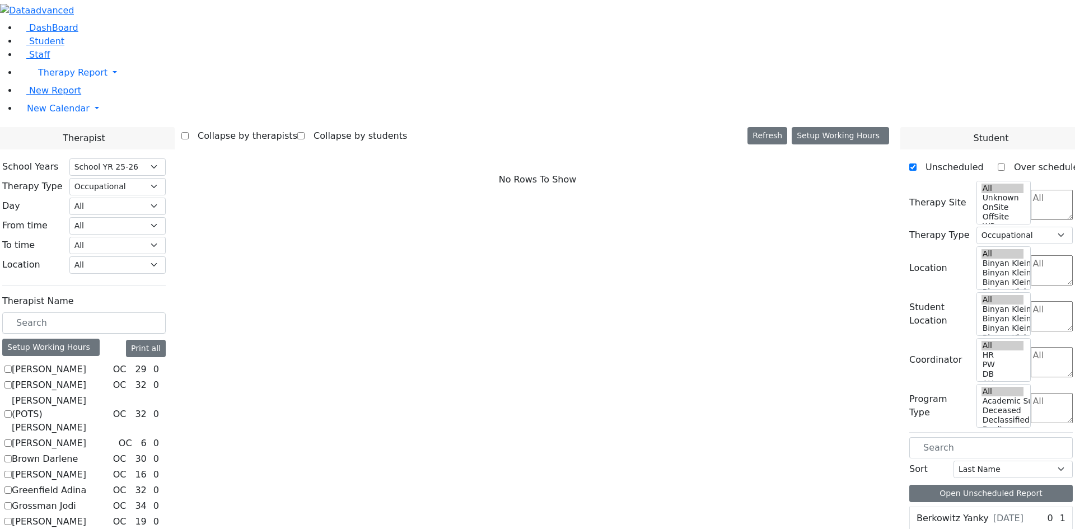
checkbox input "true"
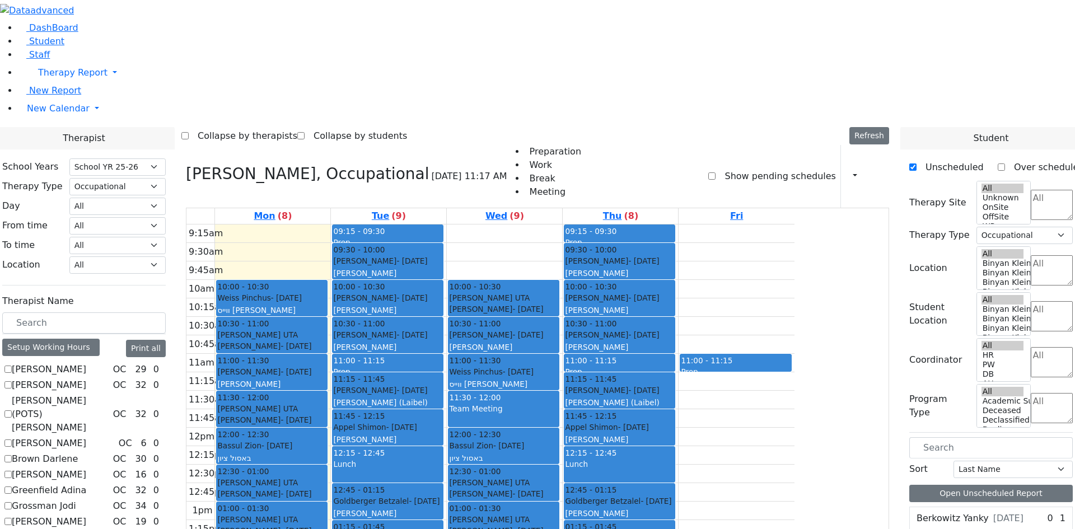
scroll to position [56, 0]
checkbox input "true"
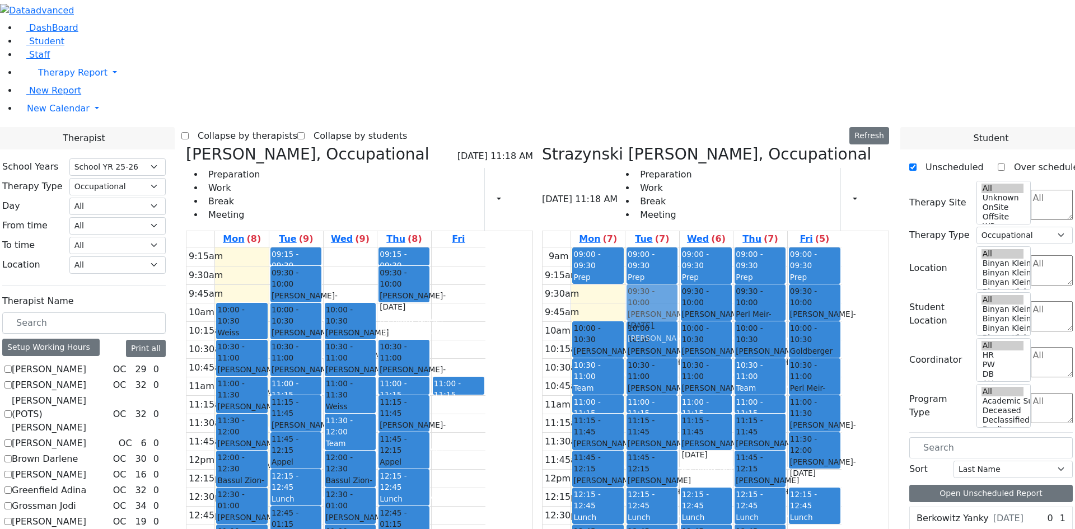
drag, startPoint x: 518, startPoint y: 154, endPoint x: 707, endPoint y: 137, distance: 190.0
click at [707, 145] on div "Mehl Miriam, Occupational 08/25/2025 11:18 AM Preparation Work Break Meeting Pr…" at bounding box center [537, 418] width 712 height 547
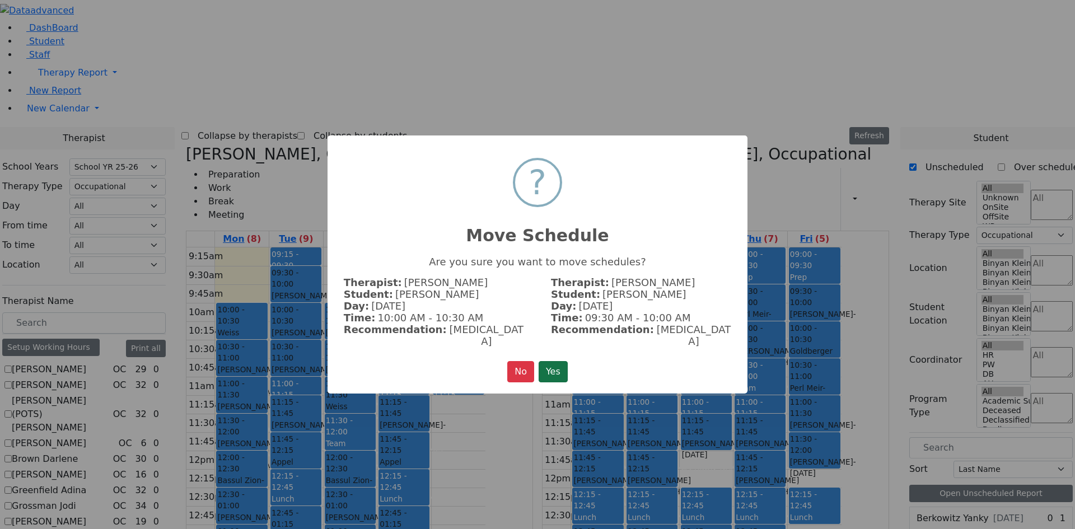
click at [549, 364] on button "Yes" at bounding box center [552, 371] width 29 height 21
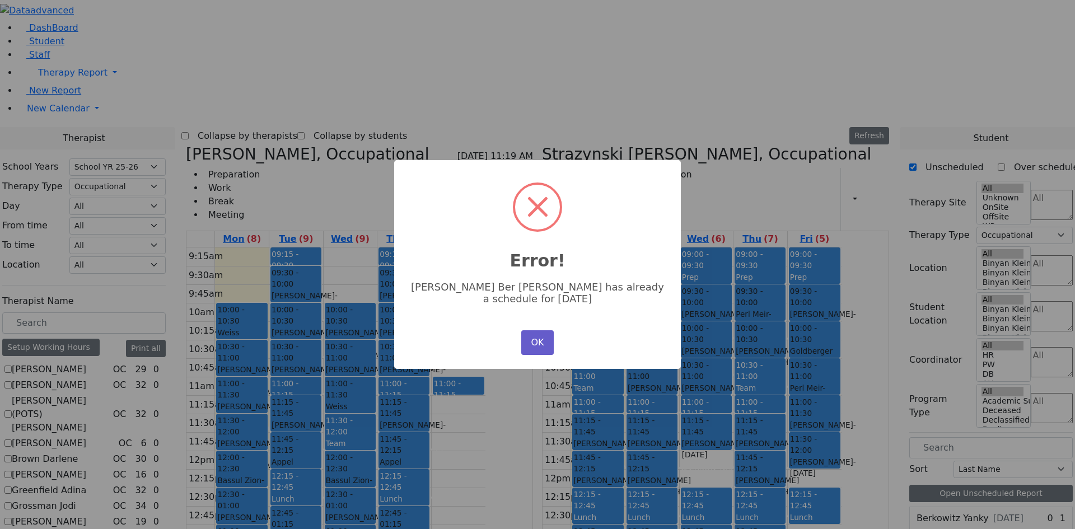
click at [541, 339] on button "OK" at bounding box center [537, 342] width 32 height 25
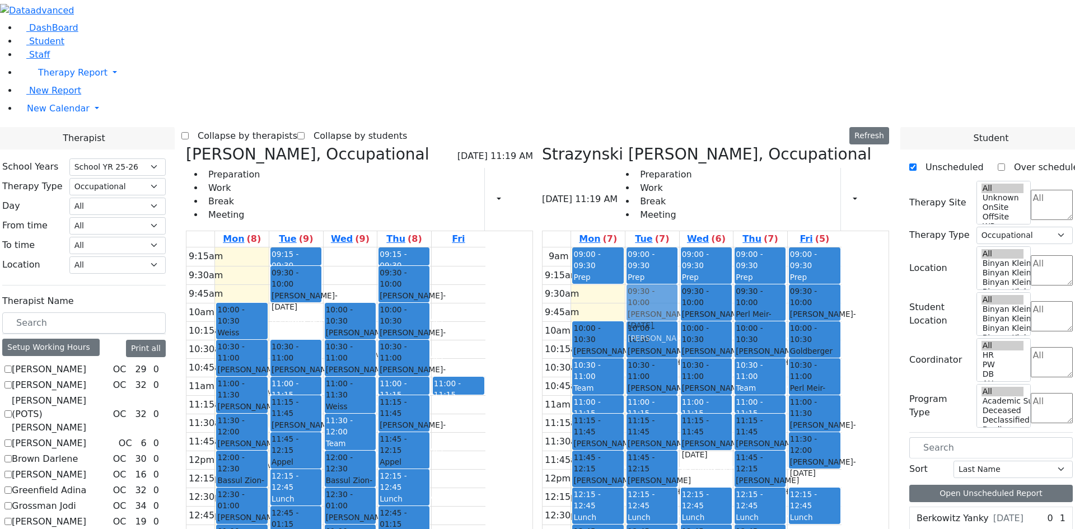
drag, startPoint x: 415, startPoint y: 156, endPoint x: 710, endPoint y: 129, distance: 295.6
click at [710, 145] on div "Mehl Miriam, Occupational 08/25/2025 11:19 AM Preparation Work Break Meeting Pr…" at bounding box center [537, 418] width 712 height 547
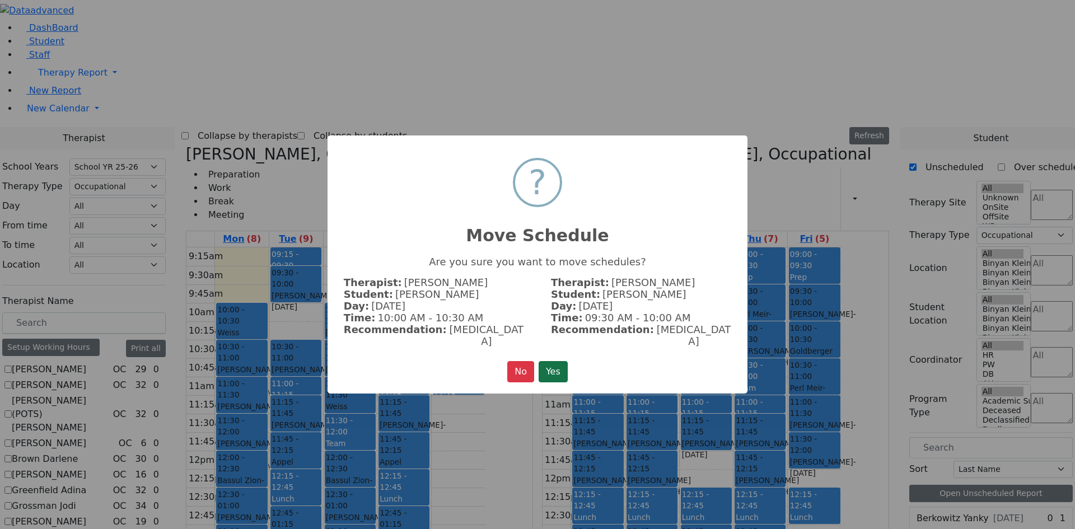
click at [551, 363] on button "Yes" at bounding box center [552, 371] width 29 height 21
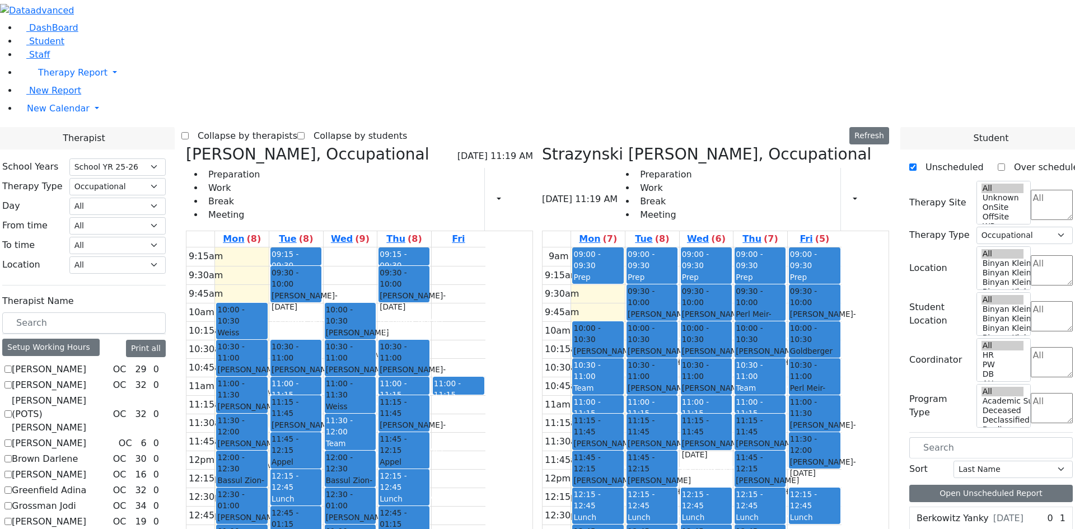
drag, startPoint x: 506, startPoint y: 153, endPoint x: 812, endPoint y: 447, distance: 424.4
click at [812, 447] on div "Mehl Miriam, Occupational 08/25/2025 11:19 AM Preparation Work Break Meeting Pr…" at bounding box center [537, 418] width 712 height 547
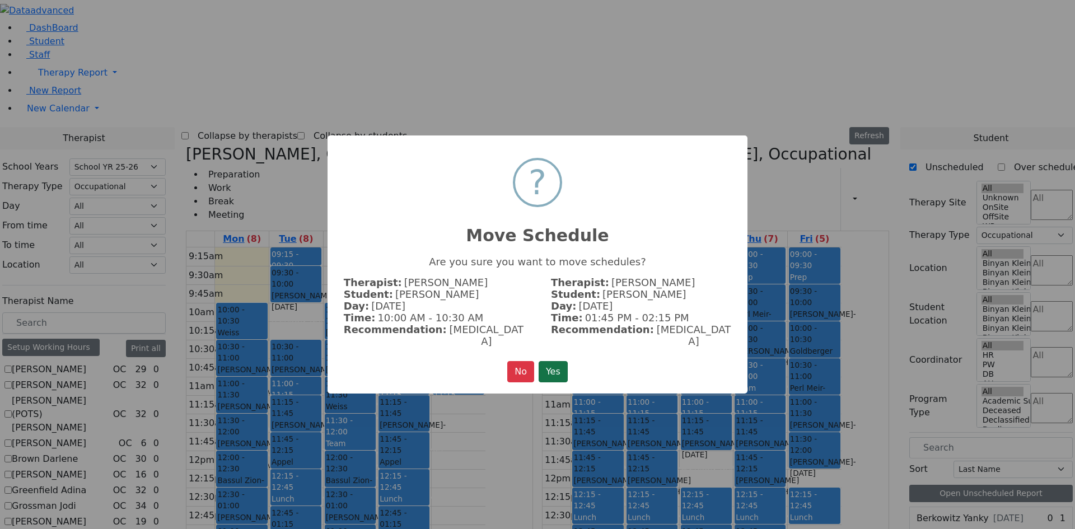
click at [568, 363] on button "Yes" at bounding box center [552, 371] width 29 height 21
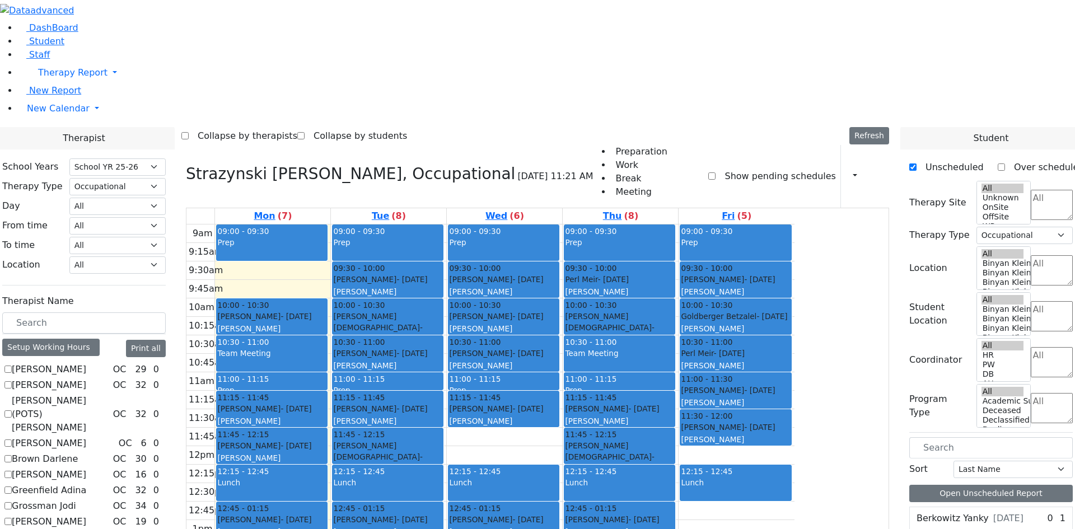
checkbox input "true"
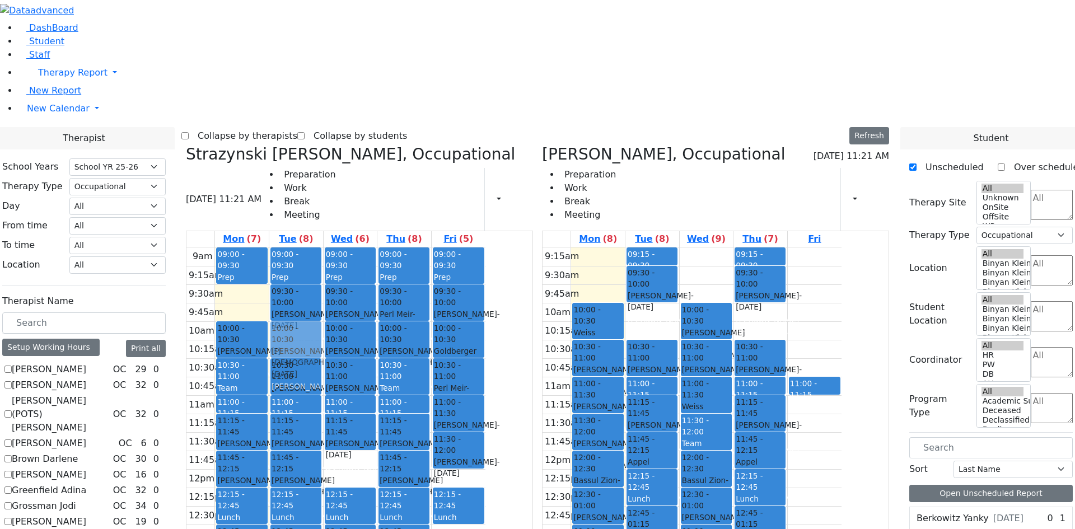
click at [323, 247] on div "09:00 - 09:30 Prep 09:30 - 10:00 Feldman Dov Ber - 01/10/2014 Volfman Dovid 10:…" at bounding box center [296, 468] width 54 height 443
click at [1030, 190] on textarea "Search" at bounding box center [1051, 205] width 42 height 30
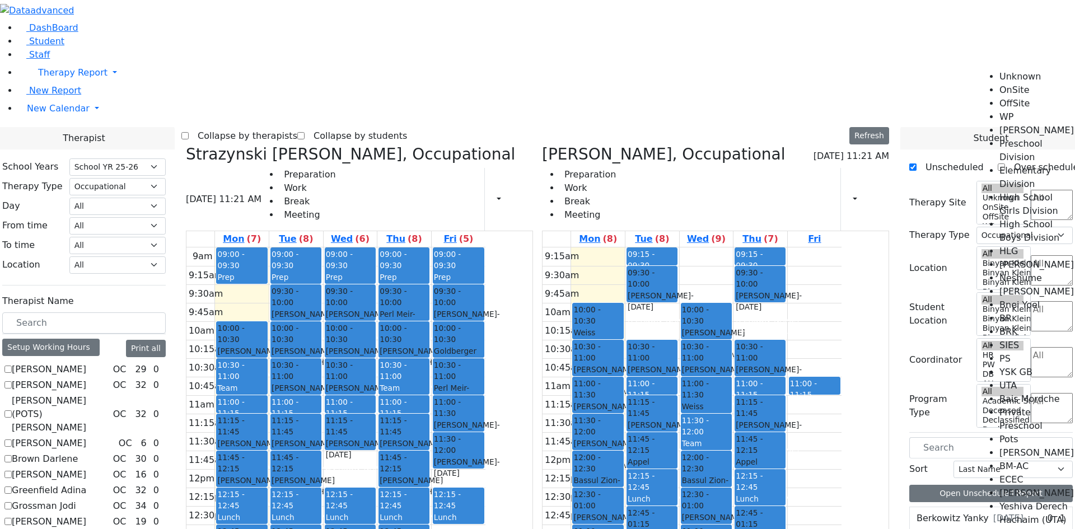
click at [1027, 218] on li "High School Boys Division" at bounding box center [1037, 231] width 76 height 27
select select "12"
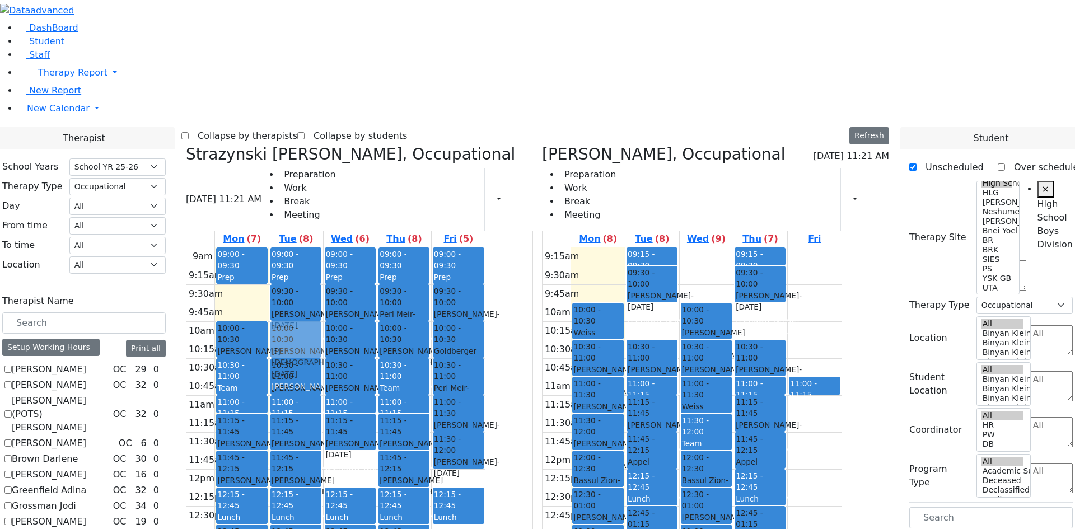
scroll to position [0, 22]
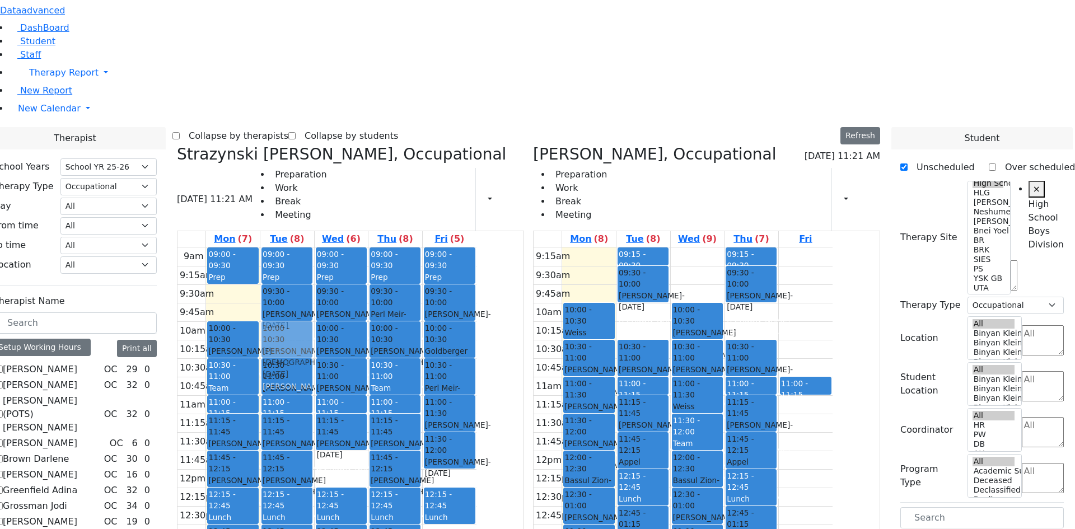
click at [314, 247] on div "09:00 - 09:30 Prep 09:30 - 10:00 Feldman Dov Ber - 01/10/2014 Volfman Dovid 10:…" at bounding box center [287, 468] width 54 height 443
click at [352, 358] on span "- 02/18/2012" at bounding box center [307, 368] width 89 height 20
click at [427, 184] on button "Delete Selected Schedule" at bounding box center [460, 183] width 111 height 17
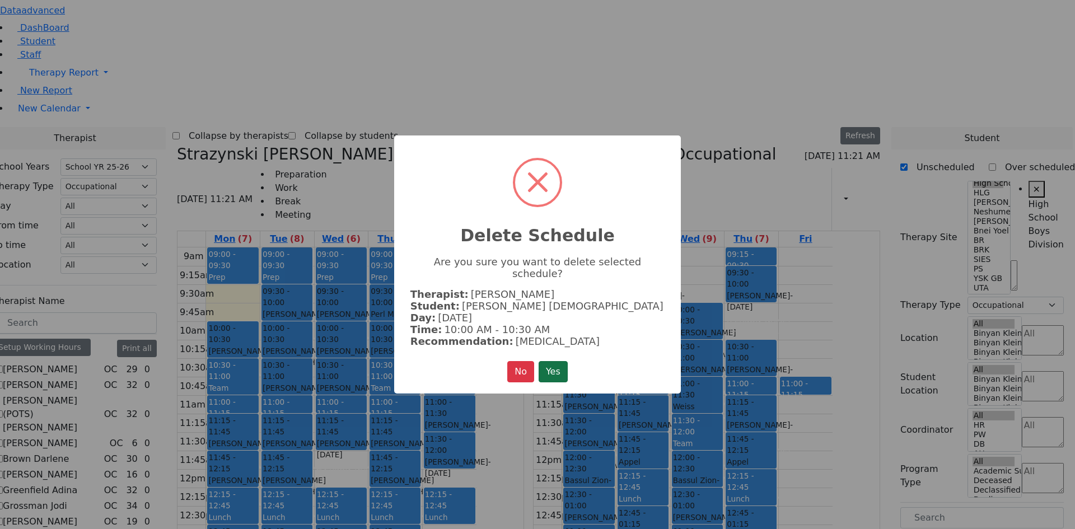
click at [555, 361] on button "Yes" at bounding box center [552, 371] width 29 height 21
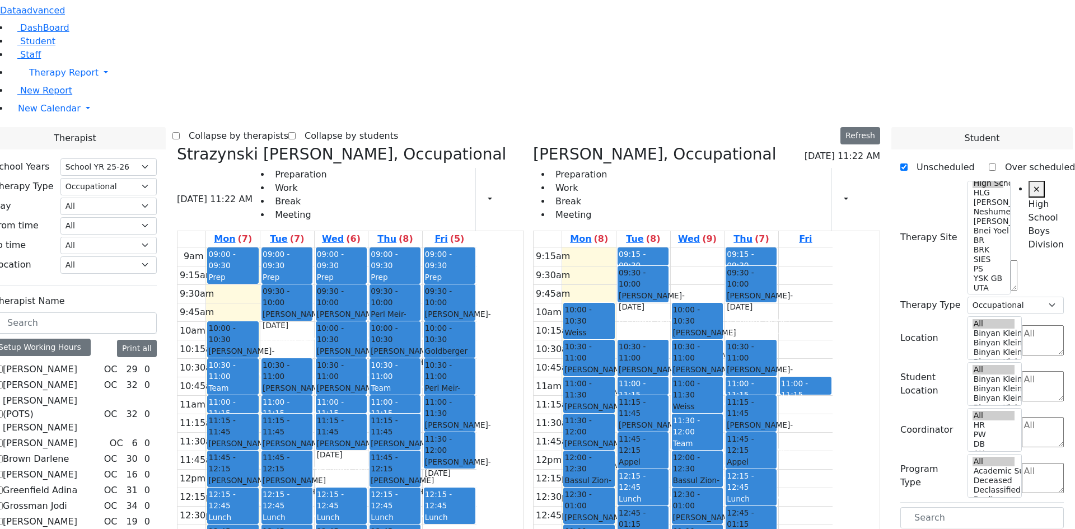
click at [460, 358] on span "- 02/18/2012" at bounding box center [415, 368] width 89 height 20
click at [517, 180] on button "Delete Selected Schedule" at bounding box center [568, 179] width 111 height 17
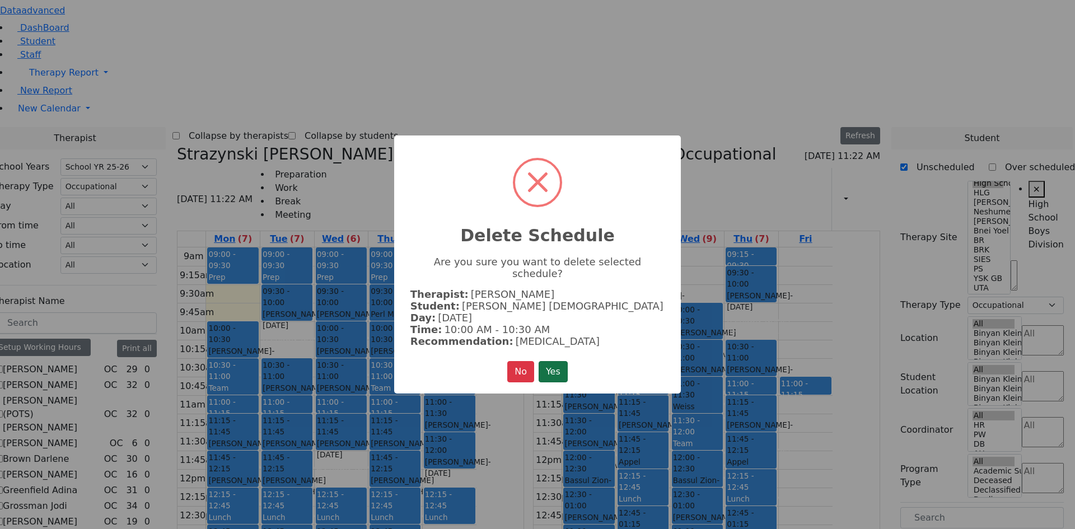
click at [554, 361] on button "Yes" at bounding box center [552, 371] width 29 height 21
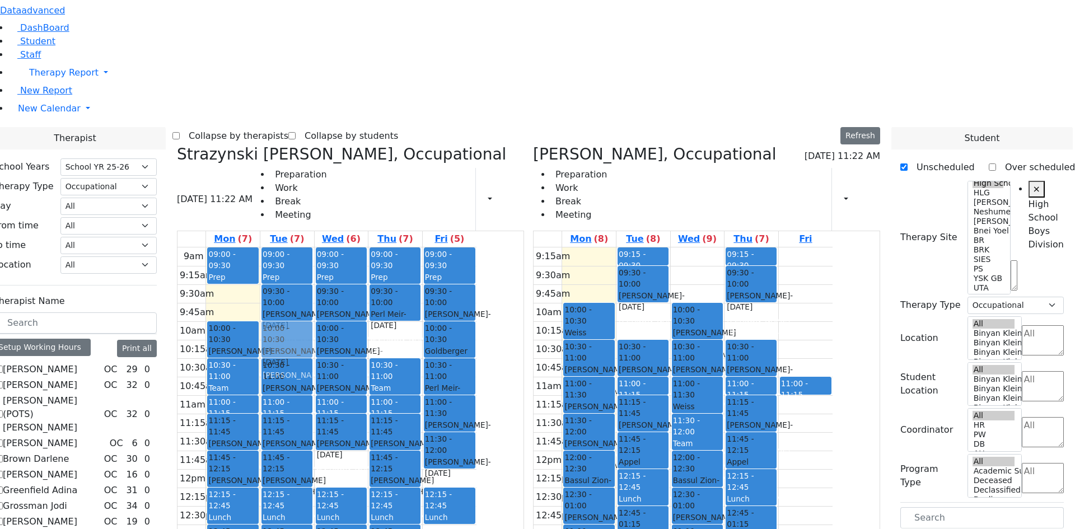
drag, startPoint x: 673, startPoint y: 391, endPoint x: 386, endPoint y: 172, distance: 361.4
click at [386, 172] on div "Strazynski Brooke, Occupational 08/25/2025 11:22 AM Preparation Work Break Meet…" at bounding box center [528, 418] width 712 height 547
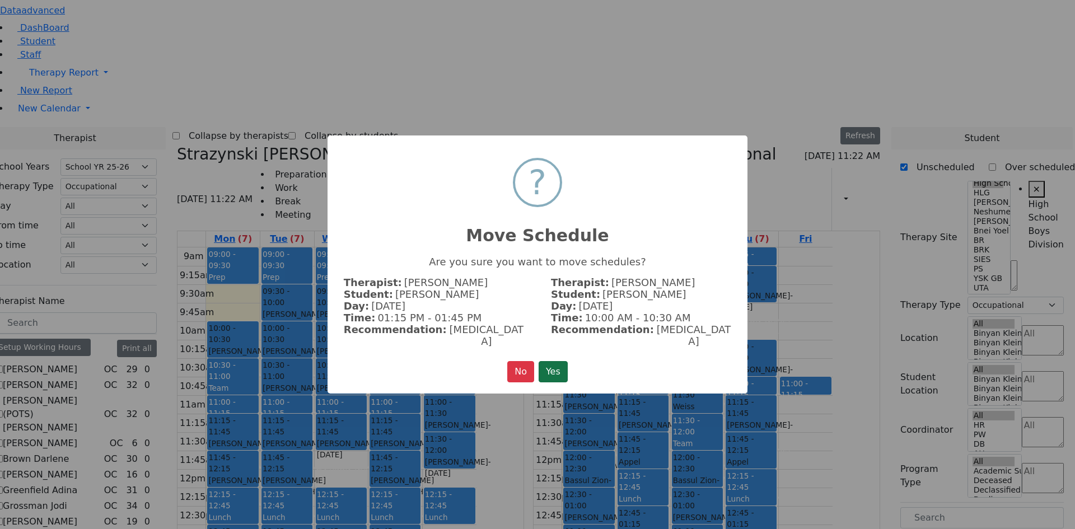
click at [556, 361] on button "Yes" at bounding box center [552, 371] width 29 height 21
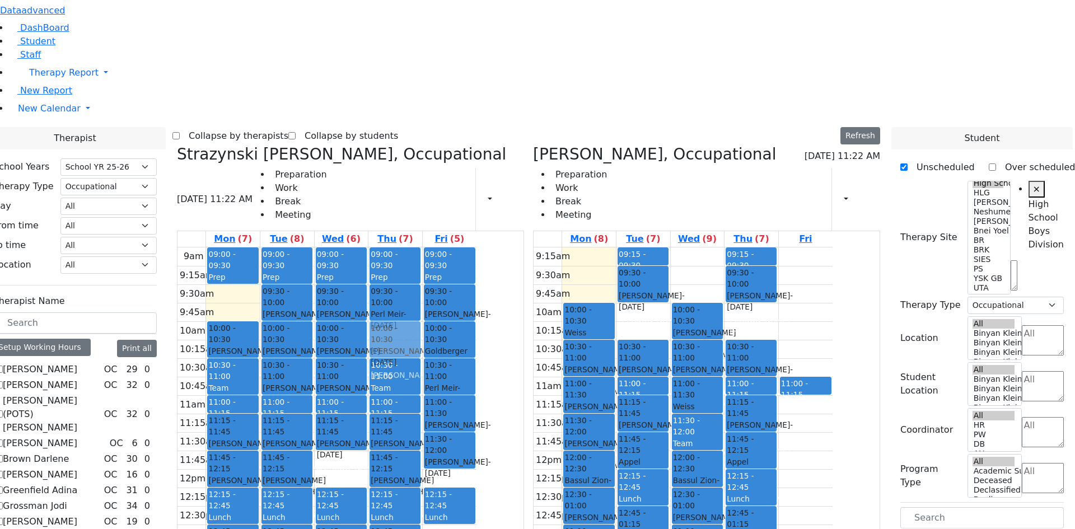
drag, startPoint x: 800, startPoint y: 396, endPoint x: 501, endPoint y: 171, distance: 374.5
click at [501, 171] on div "Strazynski Brooke, Occupational 08/25/2025 11:22 AM Preparation Work Break Meet…" at bounding box center [528, 418] width 712 height 547
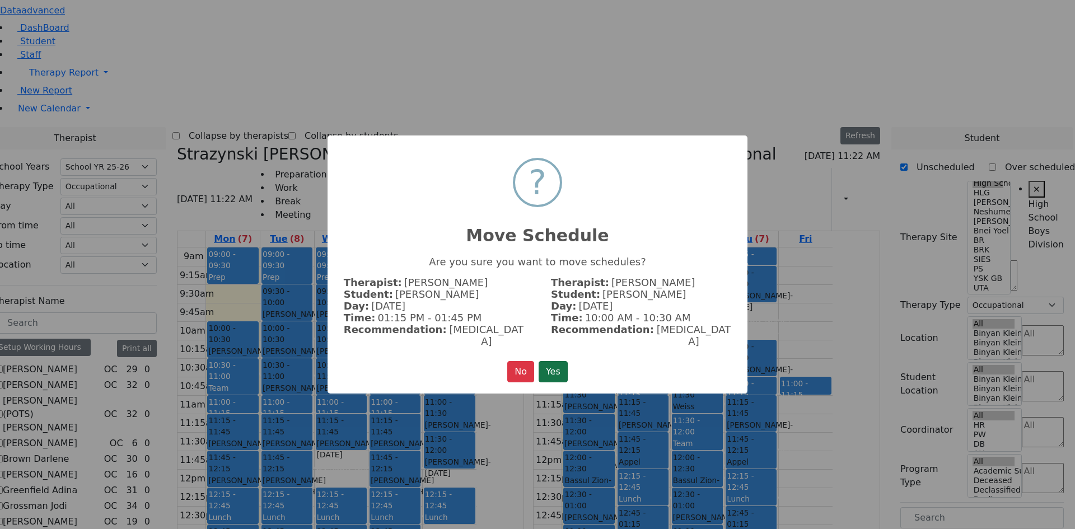
click at [556, 361] on button "Yes" at bounding box center [552, 371] width 29 height 21
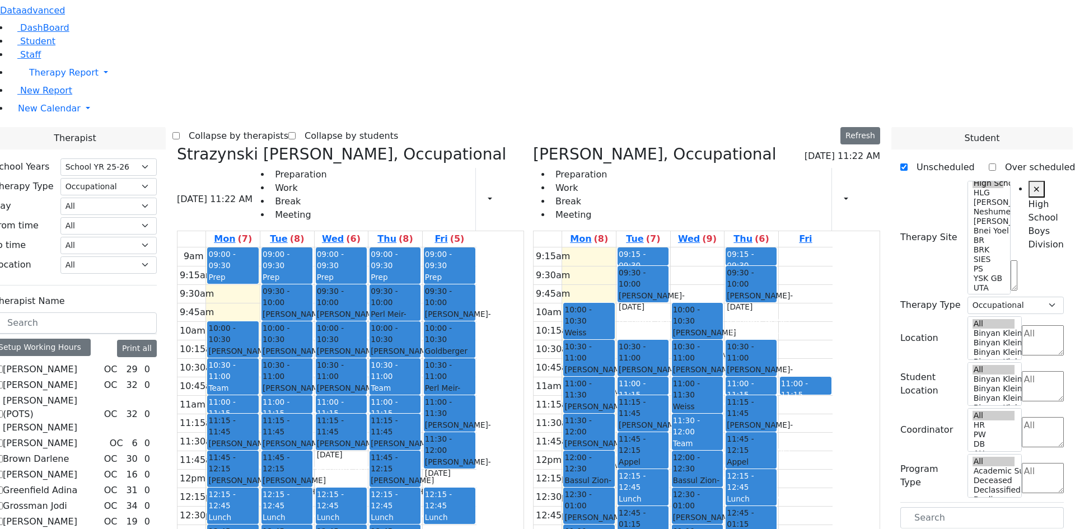
drag, startPoint x: 941, startPoint y: 304, endPoint x: 718, endPoint y: 390, distance: 239.2
click at [702, 390] on div "Therapist School Years Select School YR Summer YR 25 School YR 25-26 Summer YR …" at bounding box center [528, 472] width 1088 height 690
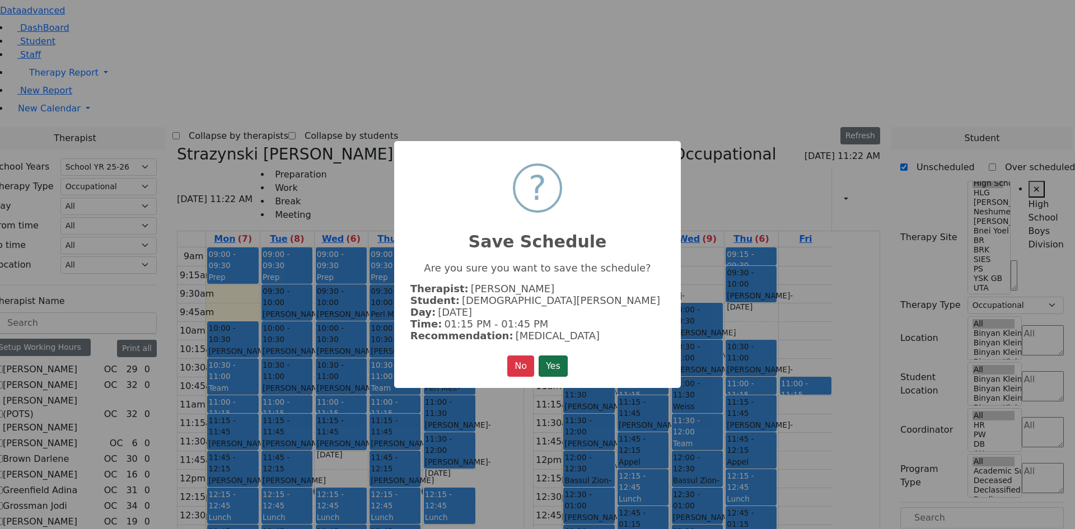
click at [556, 365] on button "Yes" at bounding box center [552, 365] width 29 height 21
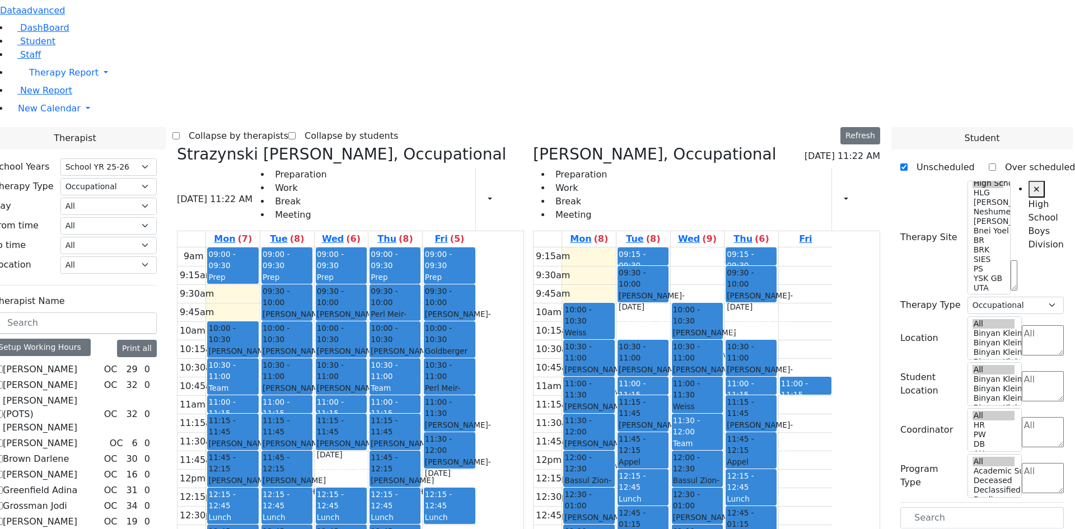
drag, startPoint x: 946, startPoint y: 300, endPoint x: 801, endPoint y: 376, distance: 164.2
click at [800, 383] on div "Therapist School Years Select School YR Summer YR 25 School YR 25-26 Summer YR …" at bounding box center [528, 472] width 1088 height 690
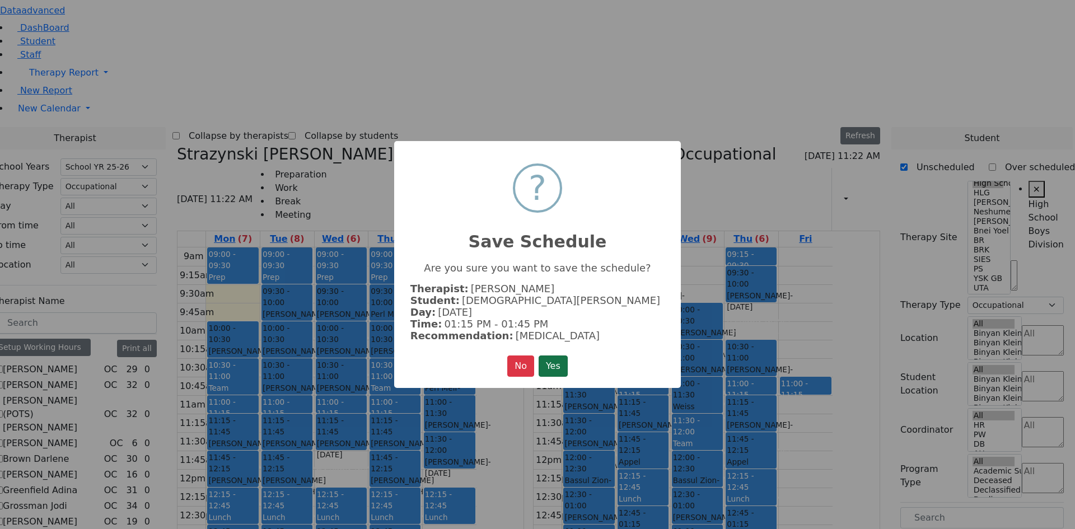
click at [563, 357] on button "Yes" at bounding box center [552, 365] width 29 height 21
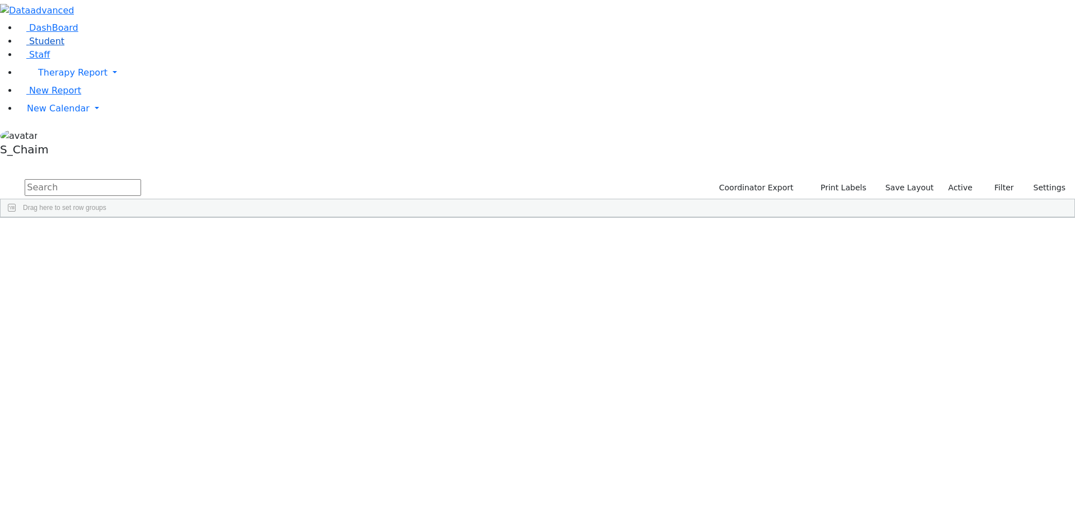
click at [42, 46] on span "Student" at bounding box center [46, 41] width 35 height 11
click at [57, 78] on span "New Calendar" at bounding box center [72, 72] width 69 height 11
click at [58, 136] on span "Calendar" at bounding box center [44, 130] width 40 height 11
click at [141, 179] on input "text" at bounding box center [83, 187] width 116 height 17
type input "fere"
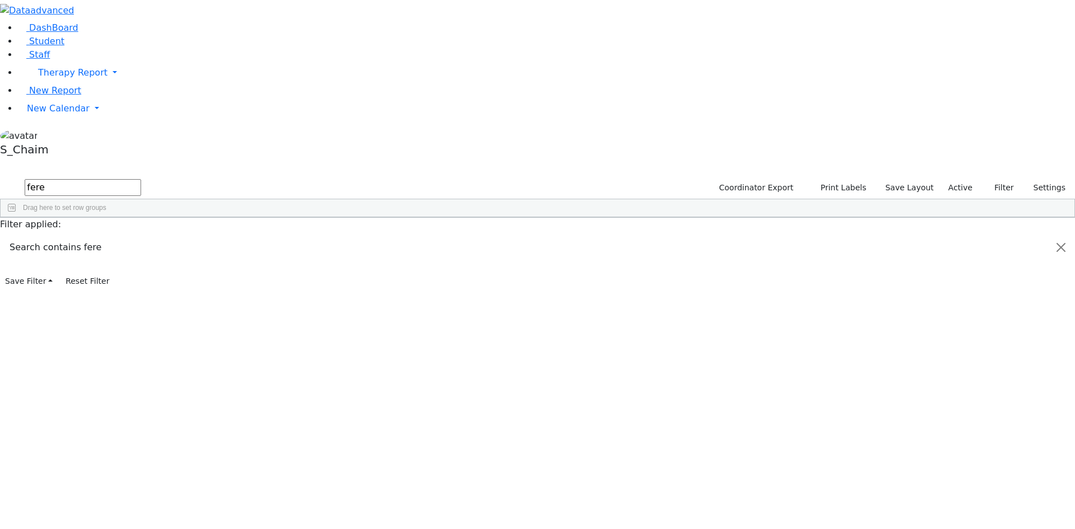
click at [213, 236] on div "Shaya" at bounding box center [178, 244] width 71 height 16
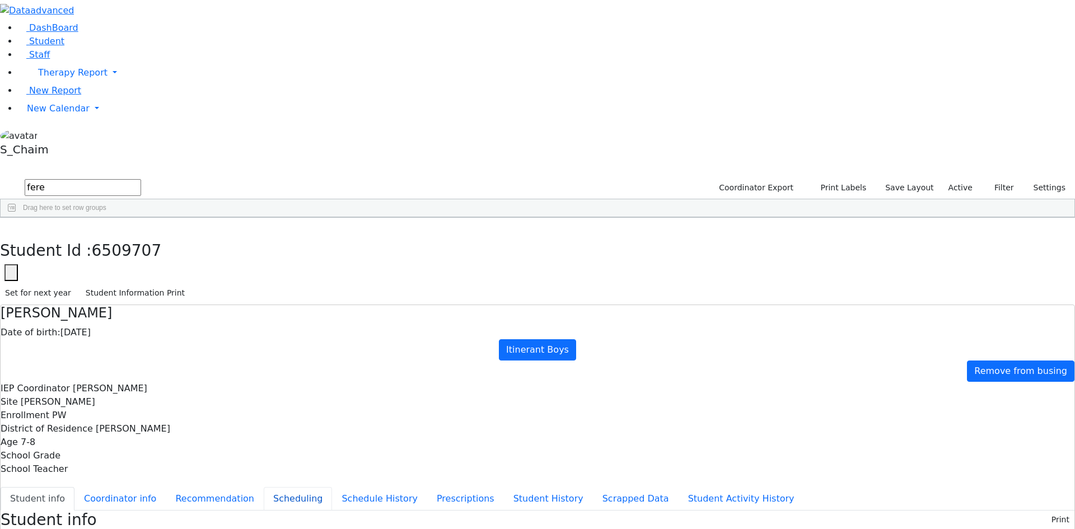
click at [264, 487] on button "Scheduling" at bounding box center [298, 499] width 68 height 24
click at [16, 218] on button "button" at bounding box center [8, 230] width 16 height 24
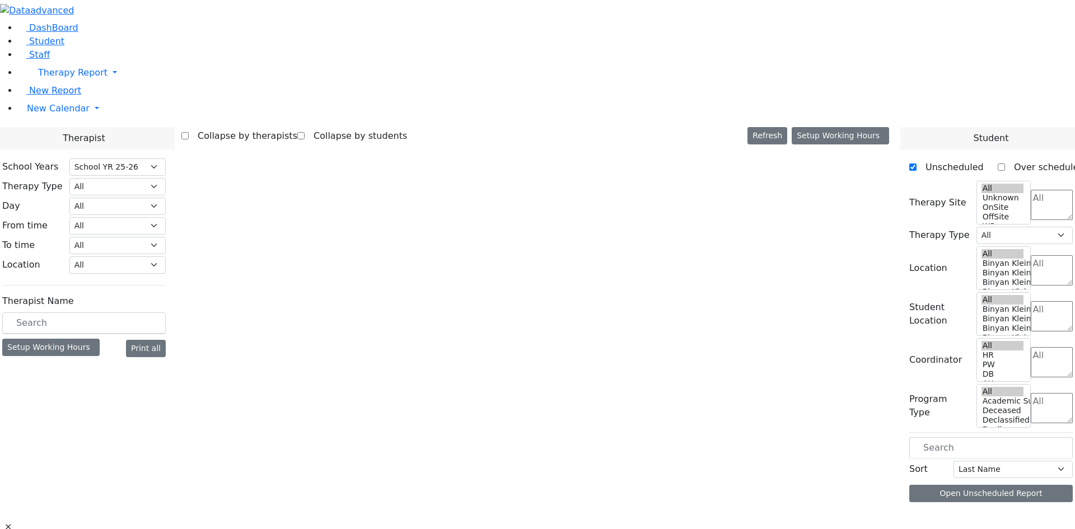
select select "212"
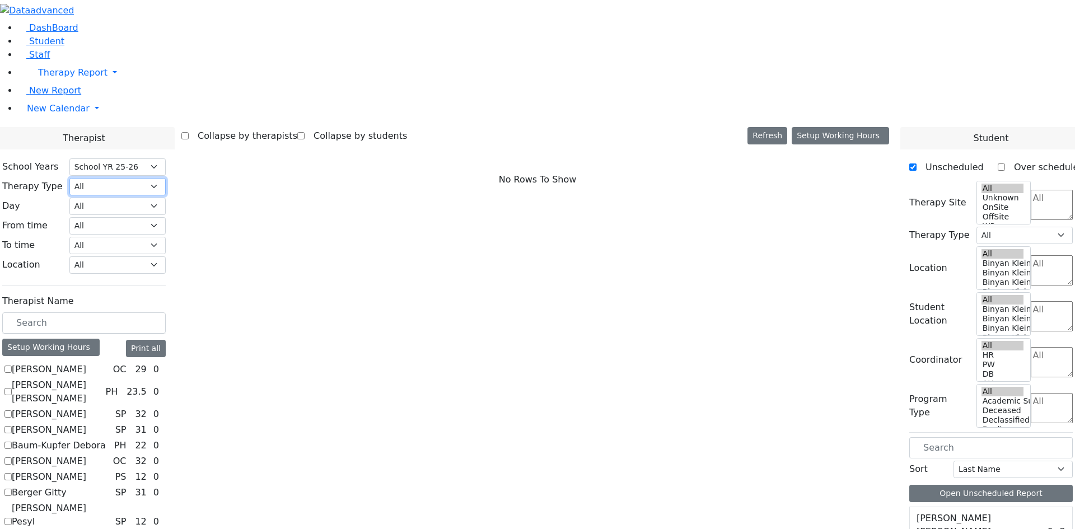
click at [166, 178] on select "All Psych Hearing Vision Speech Physical Occupational" at bounding box center [117, 186] width 96 height 17
select select "1"
click at [166, 178] on select "All Psych Hearing Vision Speech Physical Occupational" at bounding box center [117, 186] width 96 height 17
select select "1"
